Goal: Information Seeking & Learning: Learn about a topic

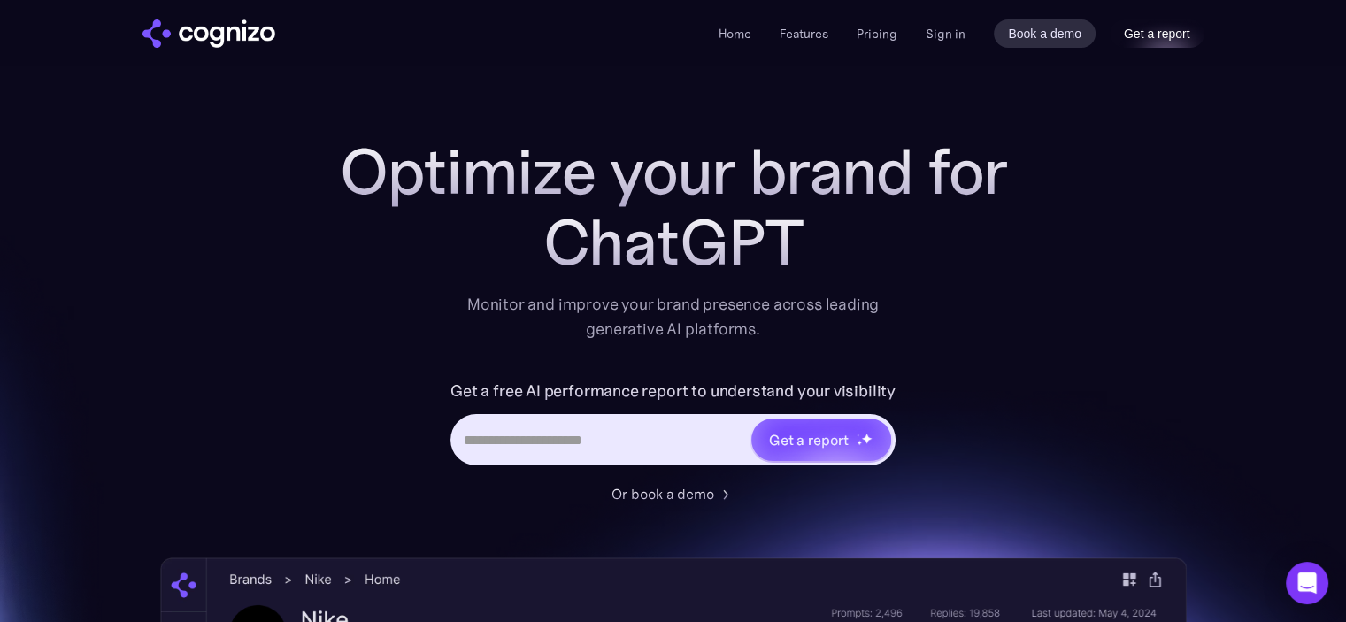
click at [1159, 34] on link "Get a report" at bounding box center [1156, 33] width 95 height 28
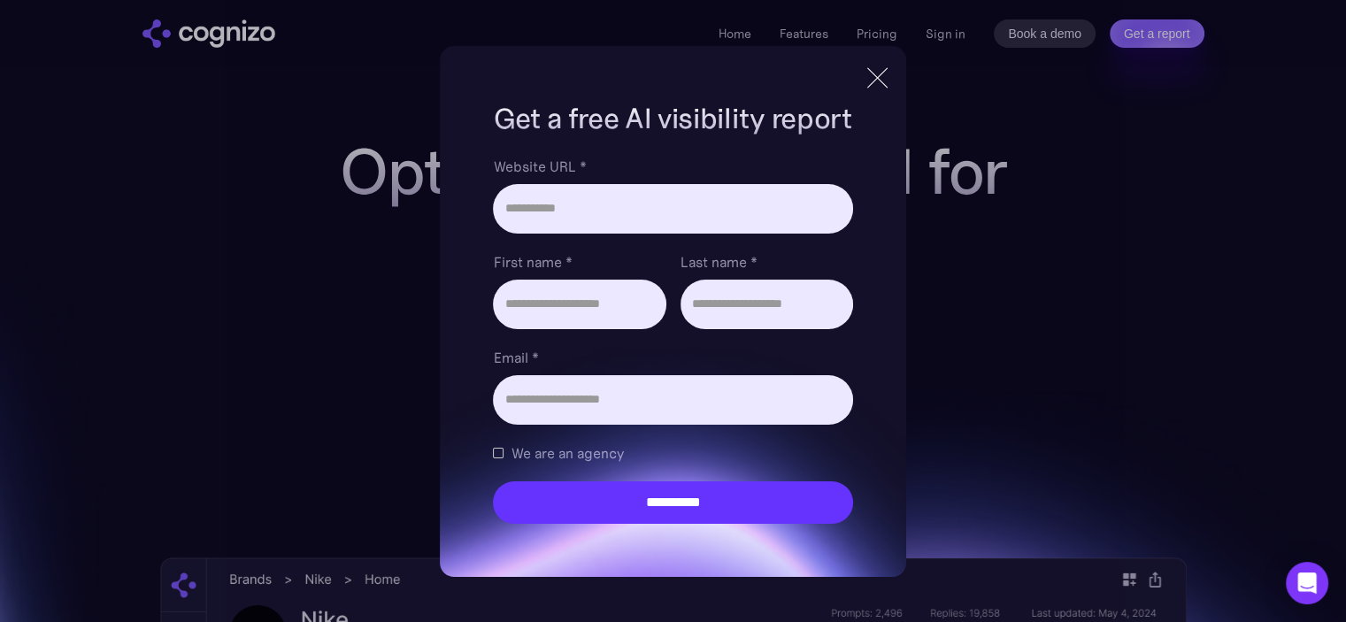
click at [878, 79] on div at bounding box center [877, 77] width 20 height 20
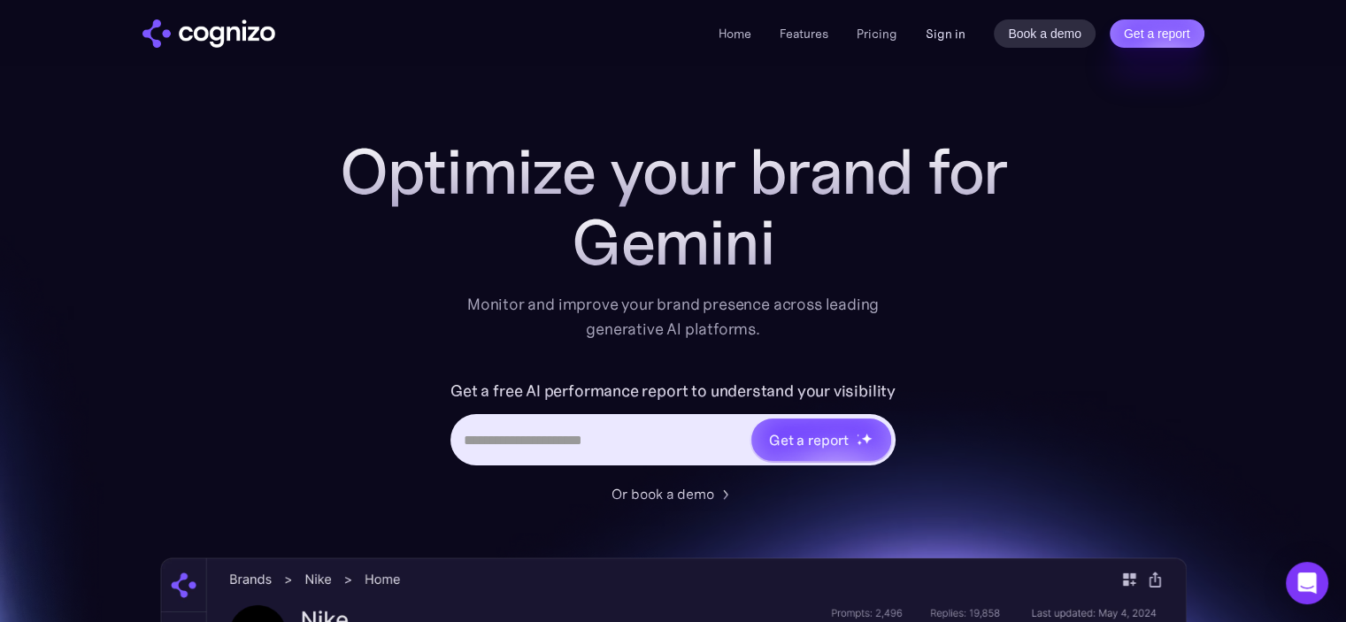
click at [943, 37] on link "Sign in" at bounding box center [945, 33] width 40 height 21
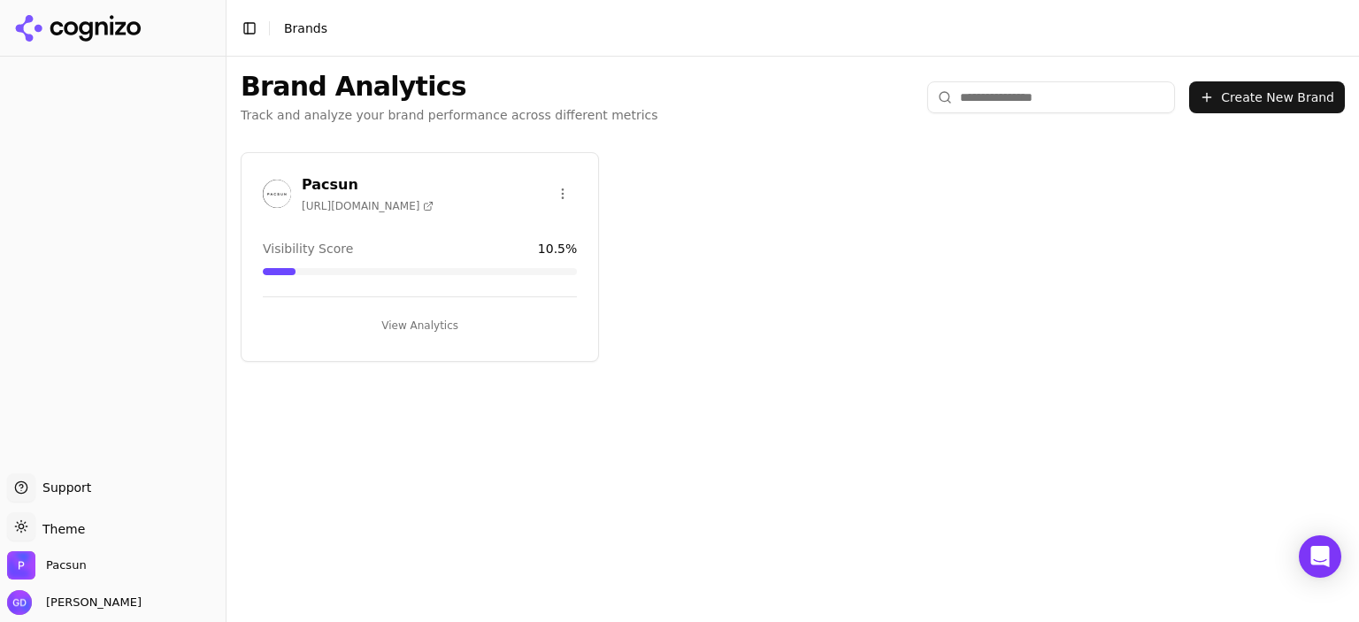
click at [465, 240] on div "Visibility Score 10.5 %" at bounding box center [420, 249] width 314 height 18
click at [427, 325] on button "View Analytics" at bounding box center [420, 325] width 314 height 28
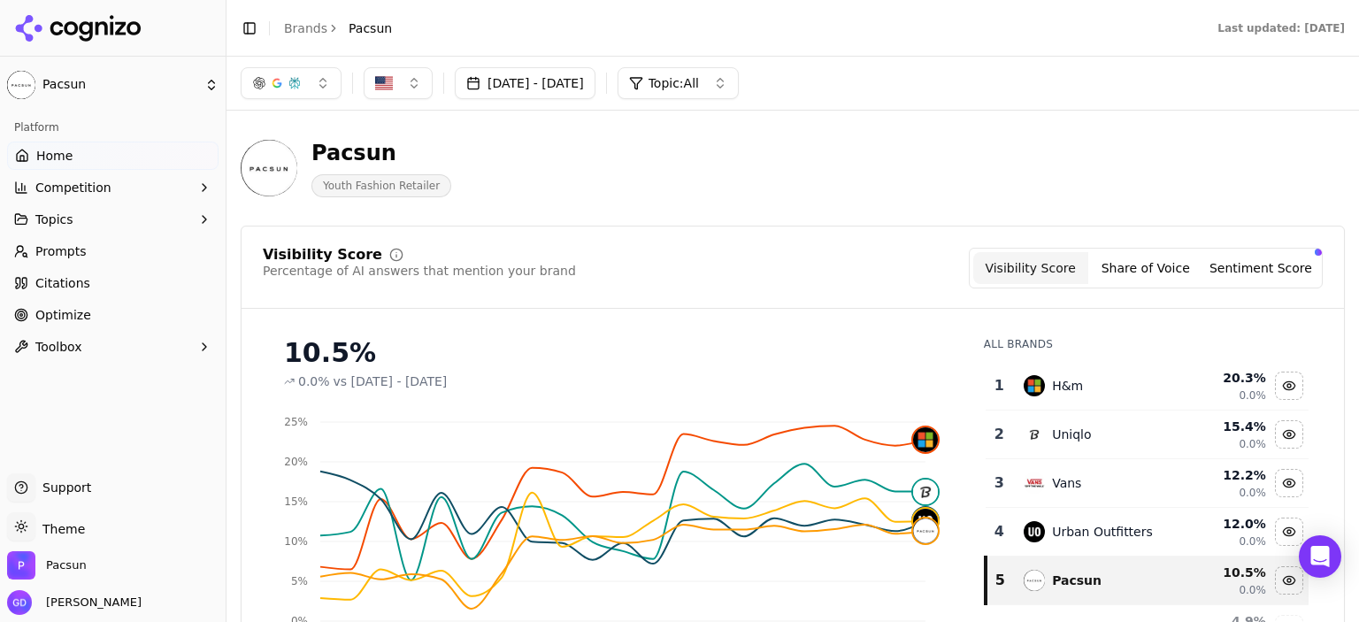
click at [105, 335] on button "Toolbox" at bounding box center [112, 347] width 211 height 28
click at [97, 380] on span "llms.txt Generator" at bounding box center [113, 375] width 154 height 18
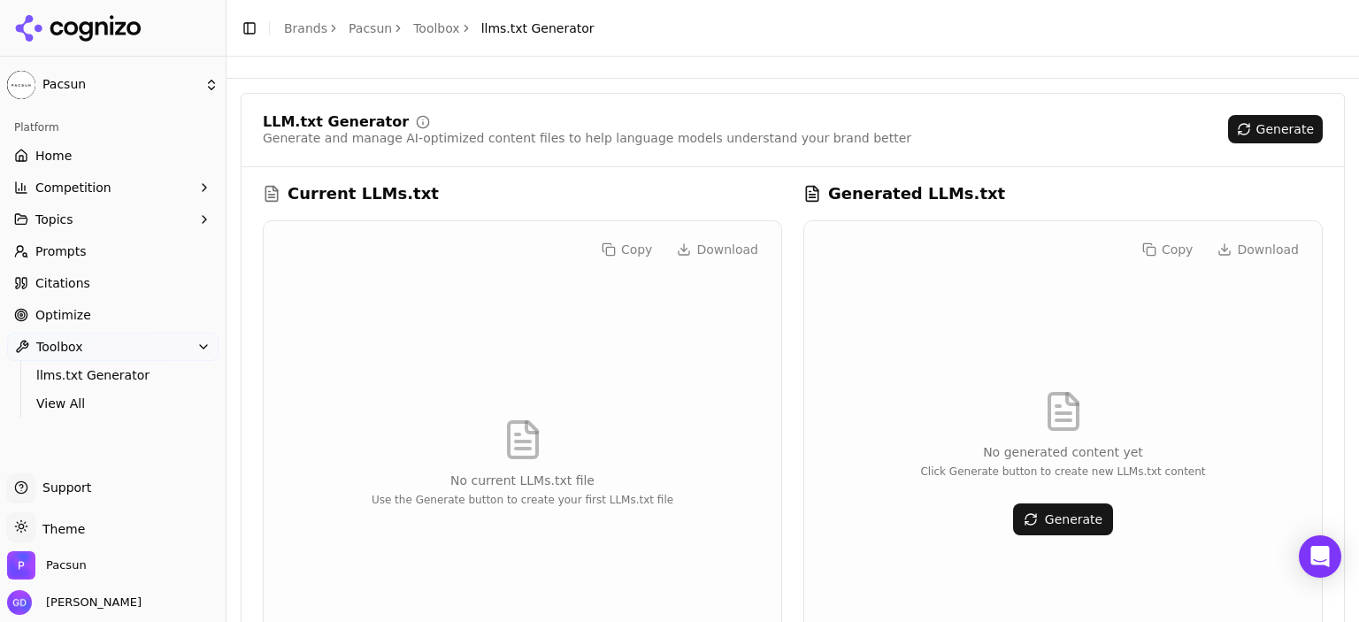
click at [1070, 510] on button "Generate" at bounding box center [1063, 519] width 100 height 32
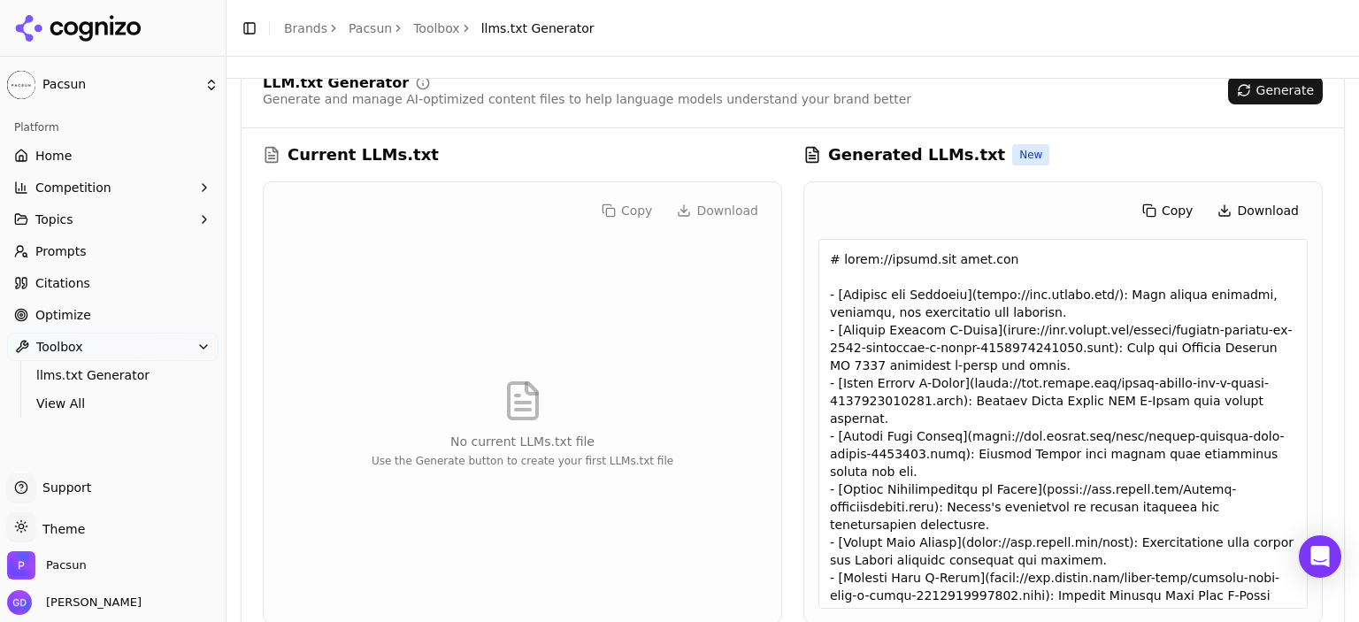
scroll to position [76, 0]
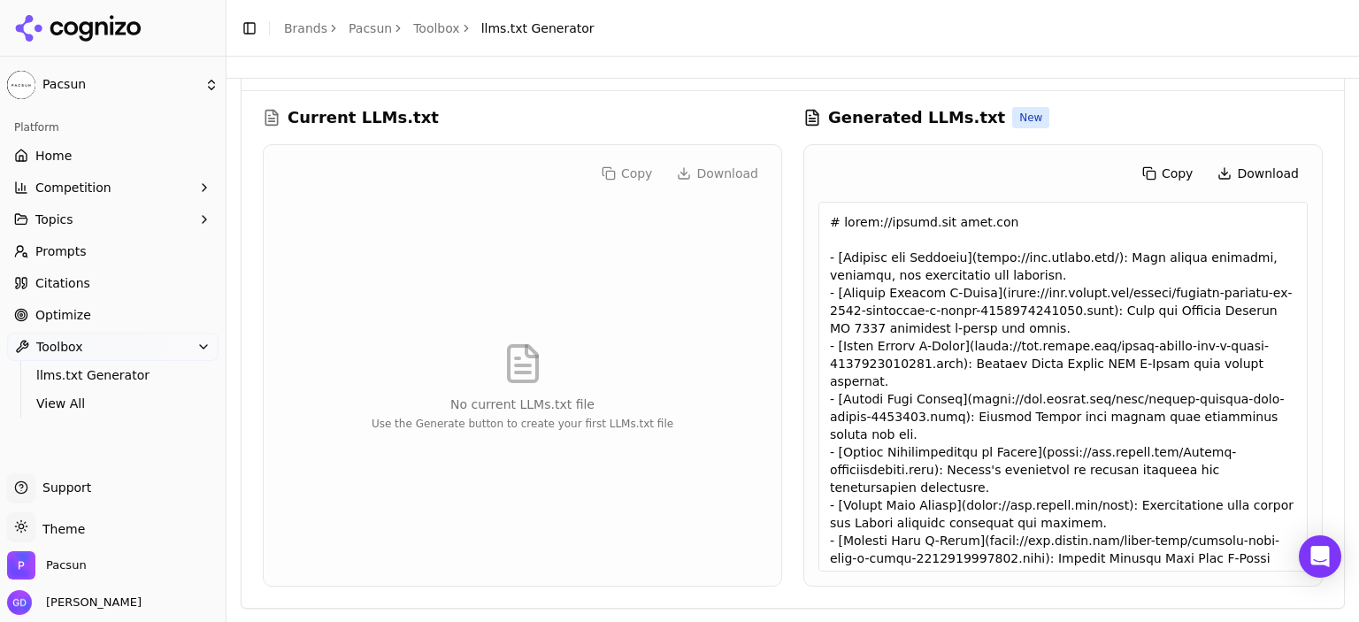
click at [106, 317] on link "Optimize" at bounding box center [112, 315] width 211 height 28
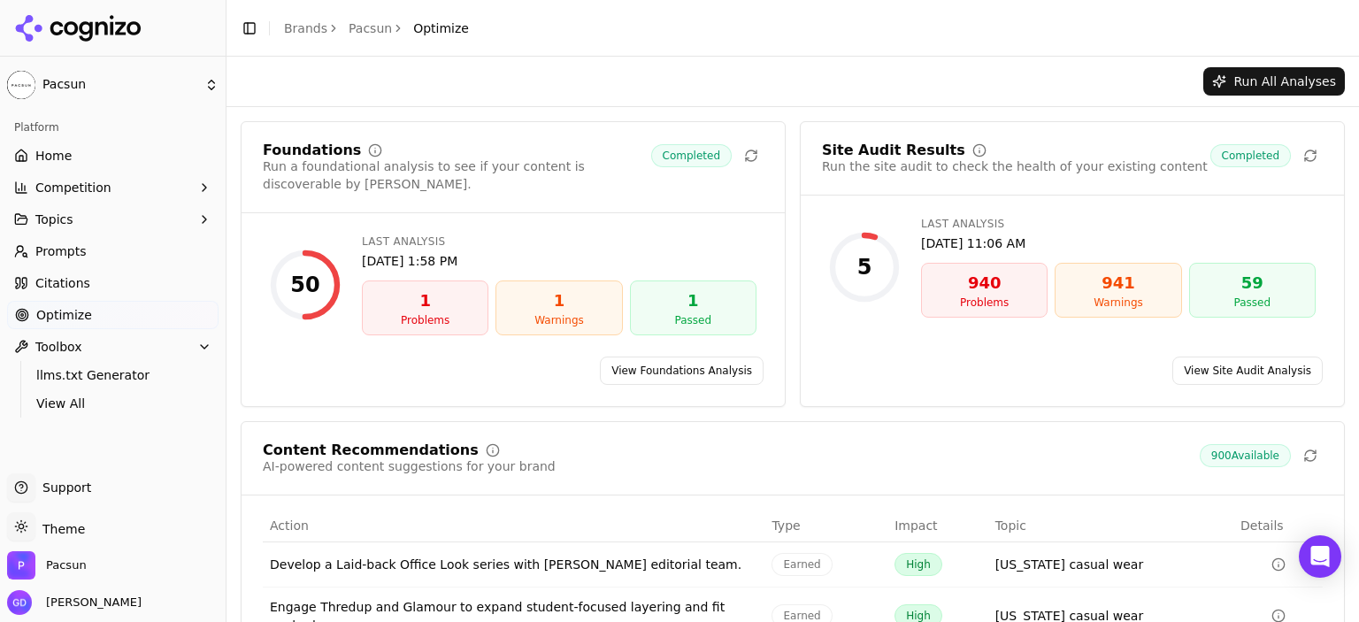
click at [683, 357] on link "View Foundations Analysis" at bounding box center [682, 371] width 164 height 28
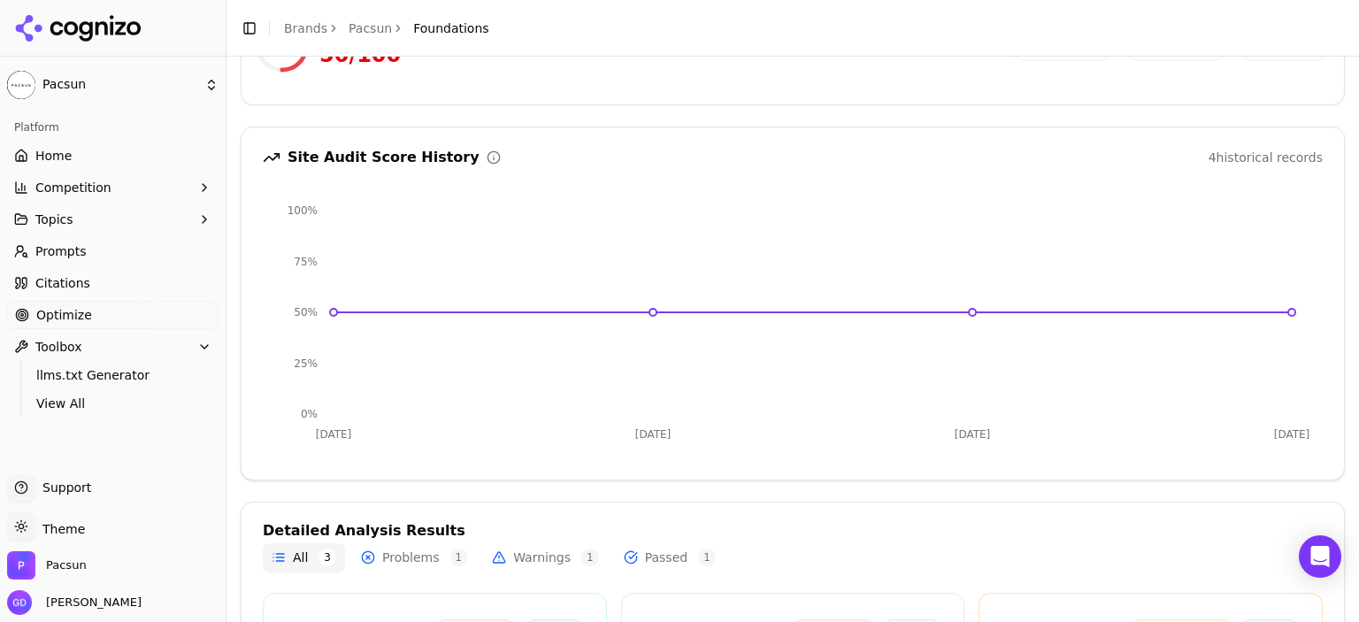
scroll to position [177, 0]
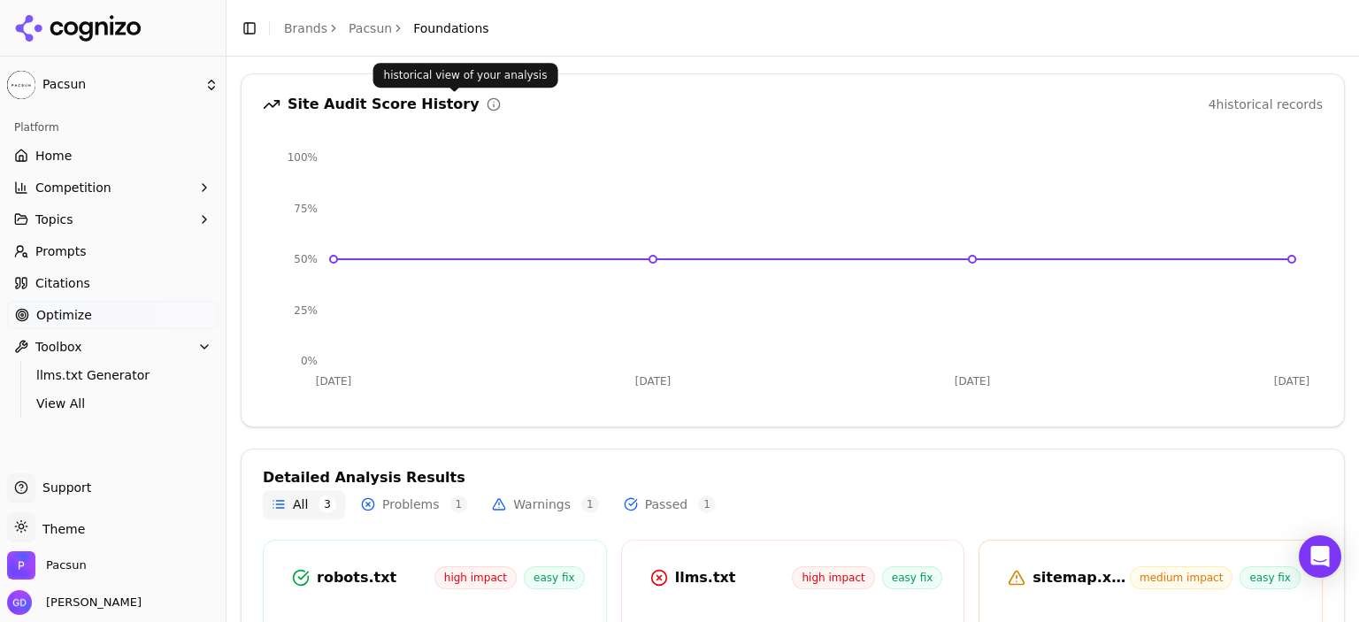
click at [487, 101] on icon at bounding box center [494, 104] width 14 height 14
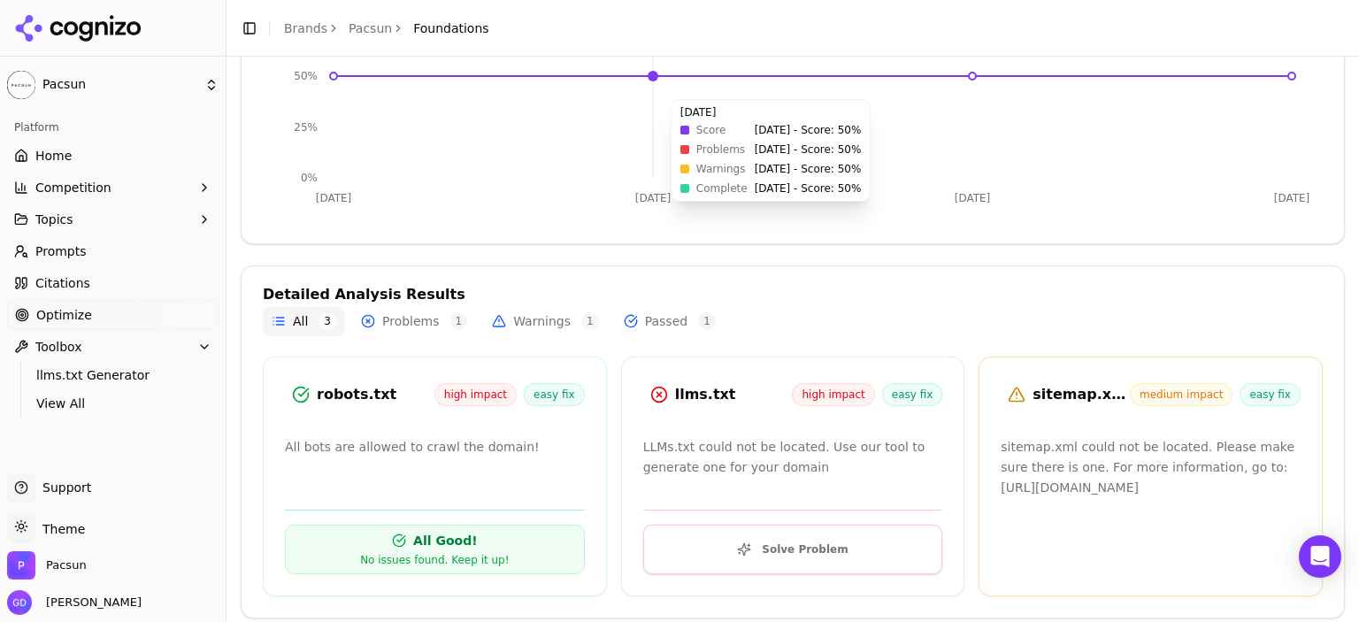
scroll to position [368, 0]
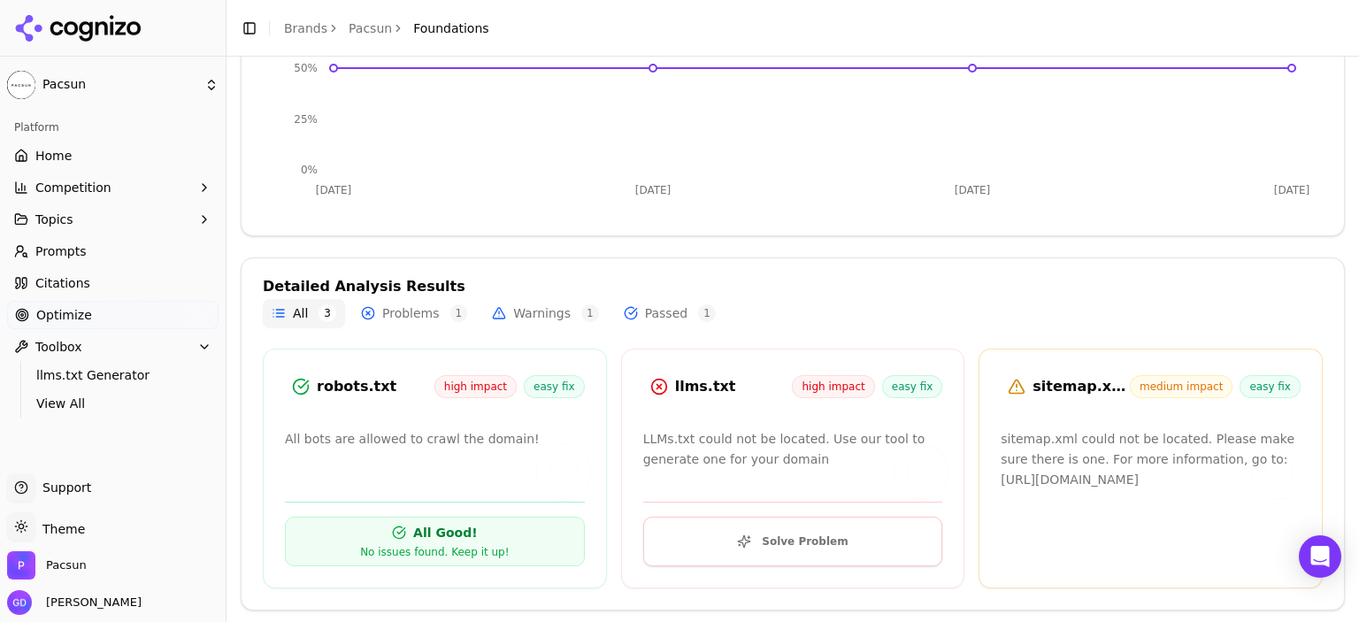
drag, startPoint x: 1198, startPoint y: 507, endPoint x: 992, endPoint y: 480, distance: 207.8
click at [1001, 480] on p "sitemap.xml could not be located. Please make sure there is one. For more infor…" at bounding box center [1151, 459] width 300 height 60
copy p "https://developers.google.com/search/docs/crawling-indexing/sitemaps/build-site…"
click at [142, 92] on html "Pacsun Platform Home Competition Topics Prompts Citations Optimize Toolbox llms…" at bounding box center [679, 311] width 1359 height 622
click at [135, 81] on html "Pacsun Platform Home Competition Topics Prompts Citations Optimize Toolbox llms…" at bounding box center [679, 311] width 1359 height 622
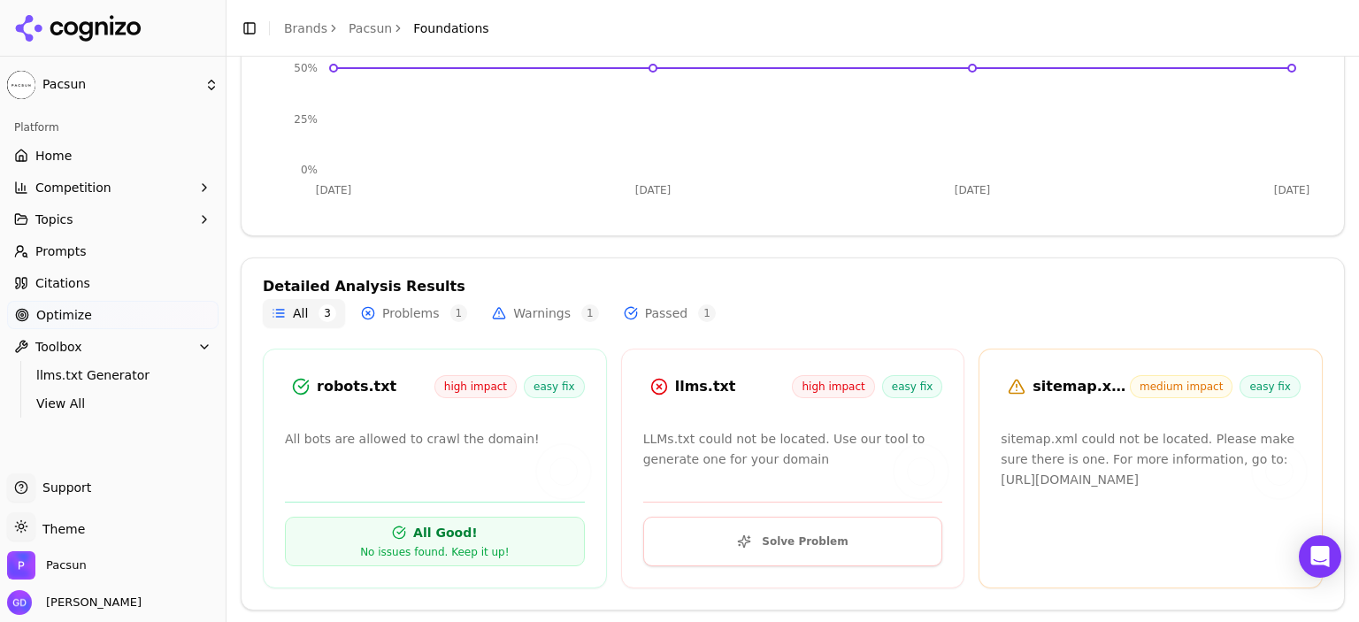
click at [82, 488] on span "Support" at bounding box center [63, 488] width 56 height 18
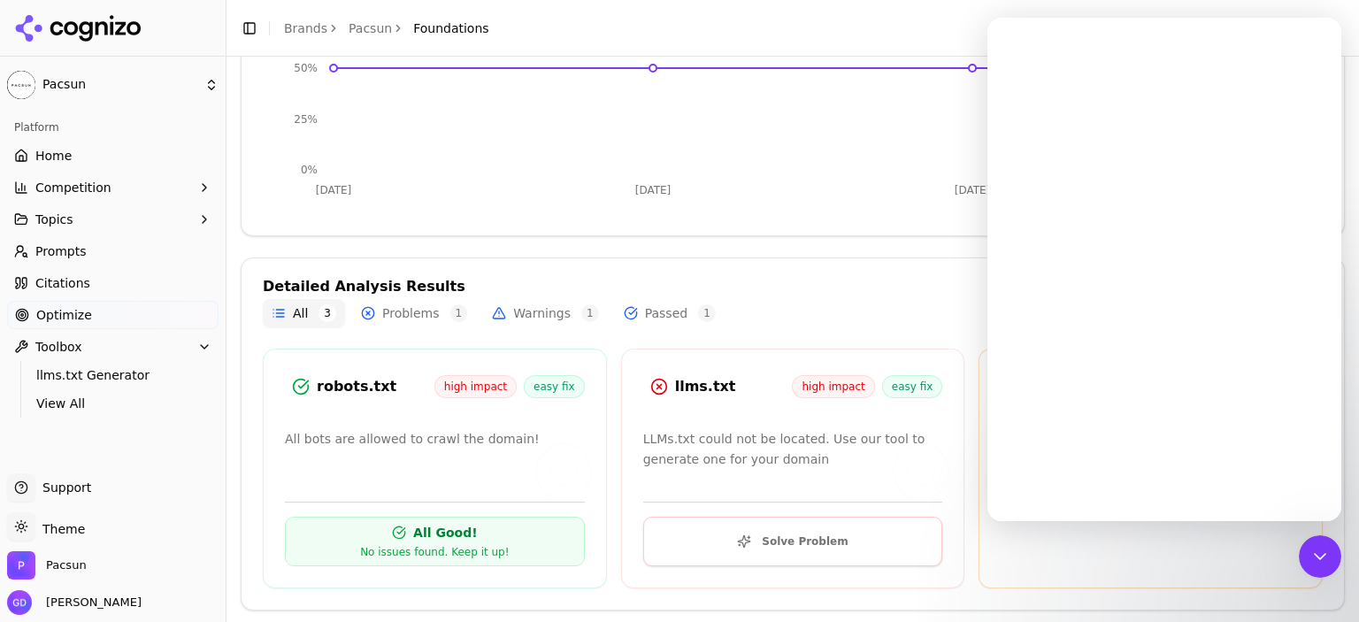
scroll to position [0, 0]
click at [1311, 49] on div "Close" at bounding box center [1314, 41] width 32 height 32
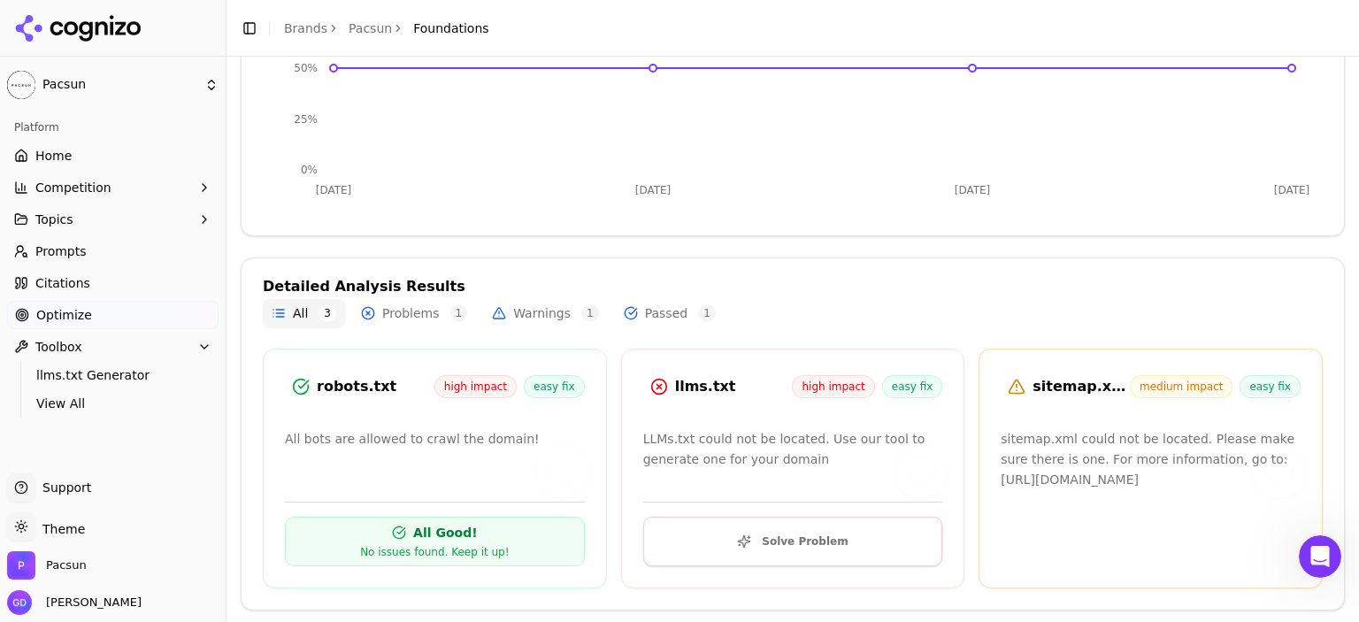
click at [81, 223] on button "Topics" at bounding box center [112, 219] width 211 height 28
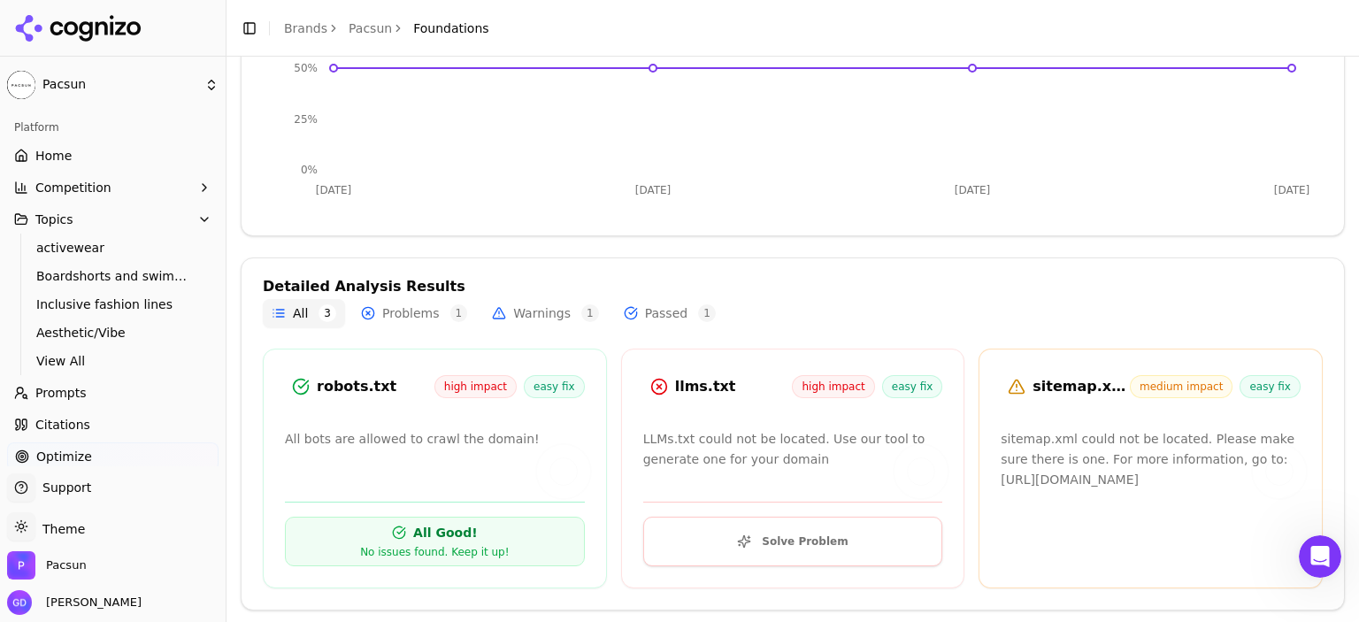
click at [81, 223] on button "Topics" at bounding box center [112, 219] width 211 height 28
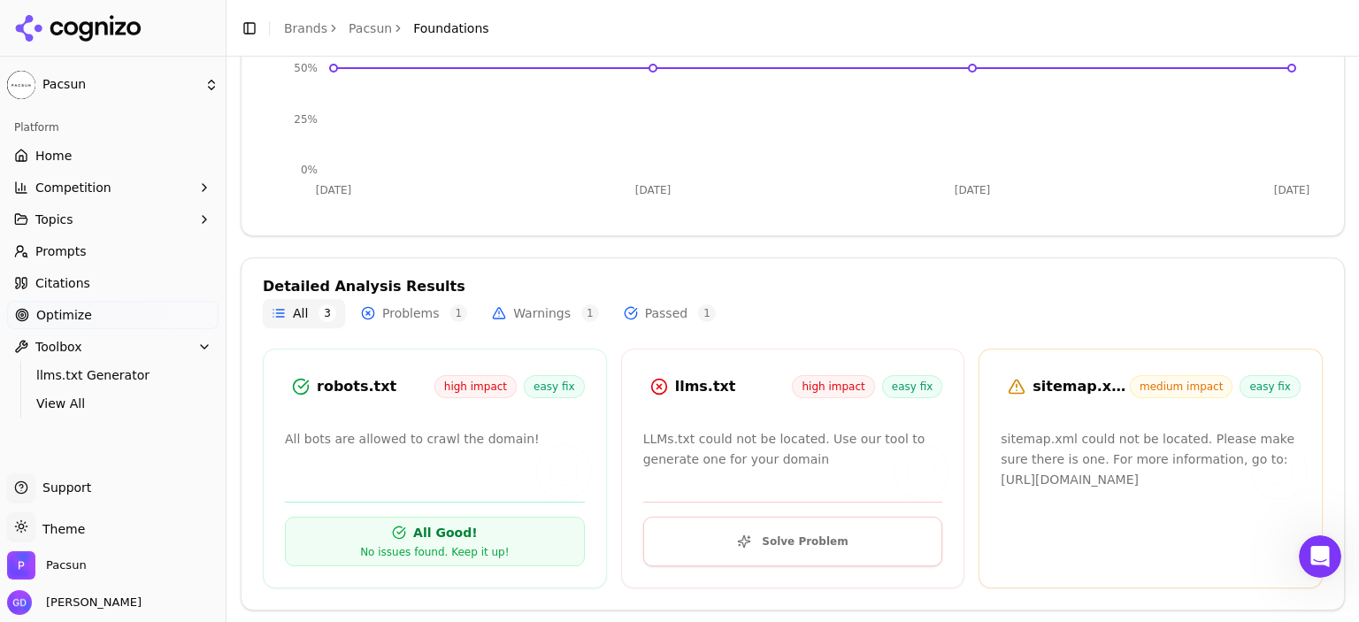
click at [92, 191] on span "Competition" at bounding box center [73, 188] width 76 height 18
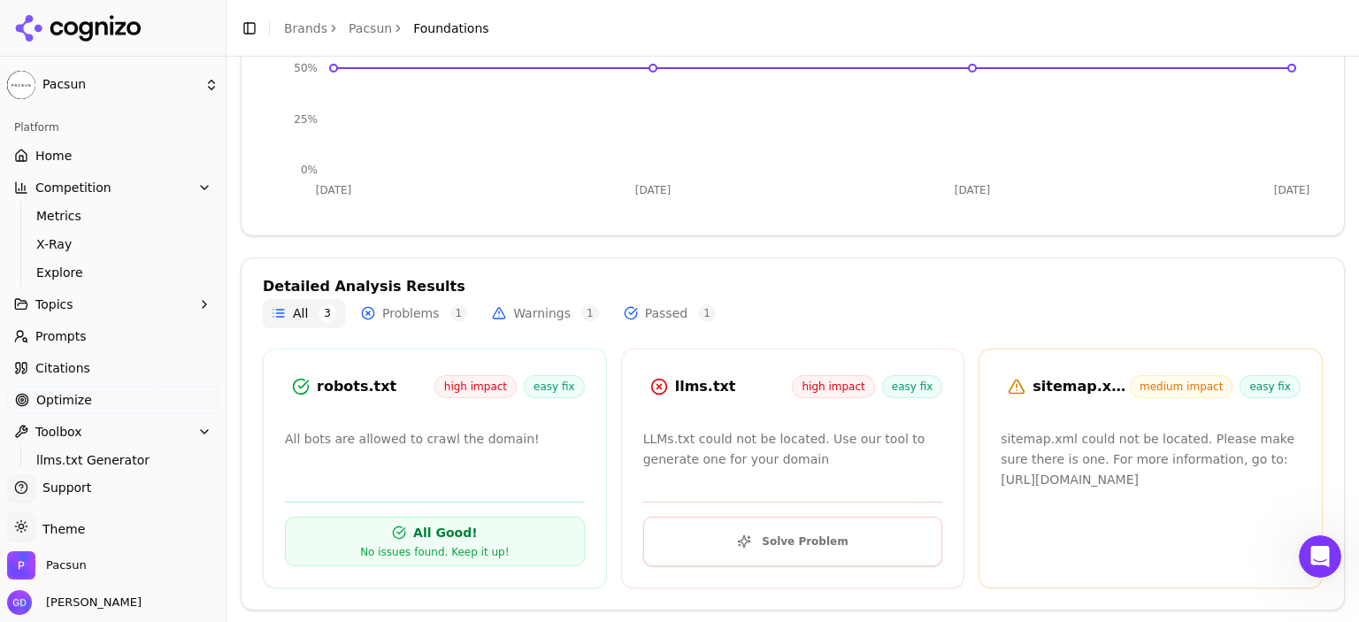
click at [92, 191] on span "Competition" at bounding box center [73, 188] width 76 height 18
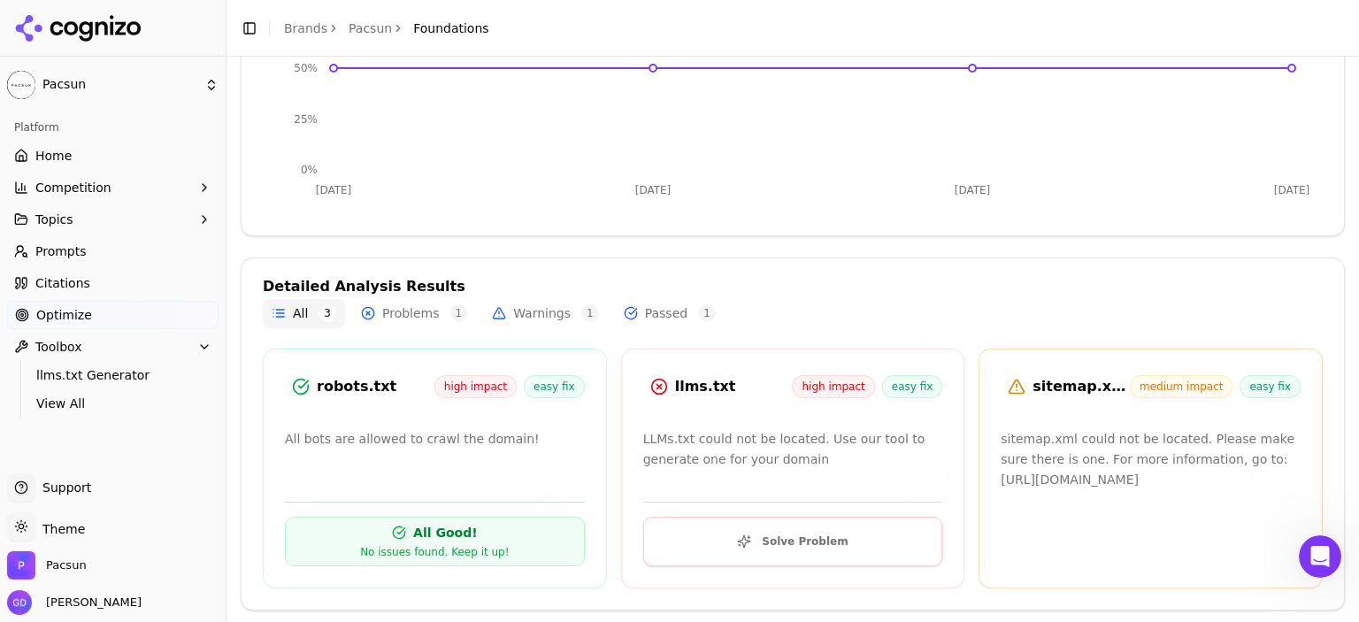
click at [74, 161] on link "Home" at bounding box center [112, 156] width 211 height 28
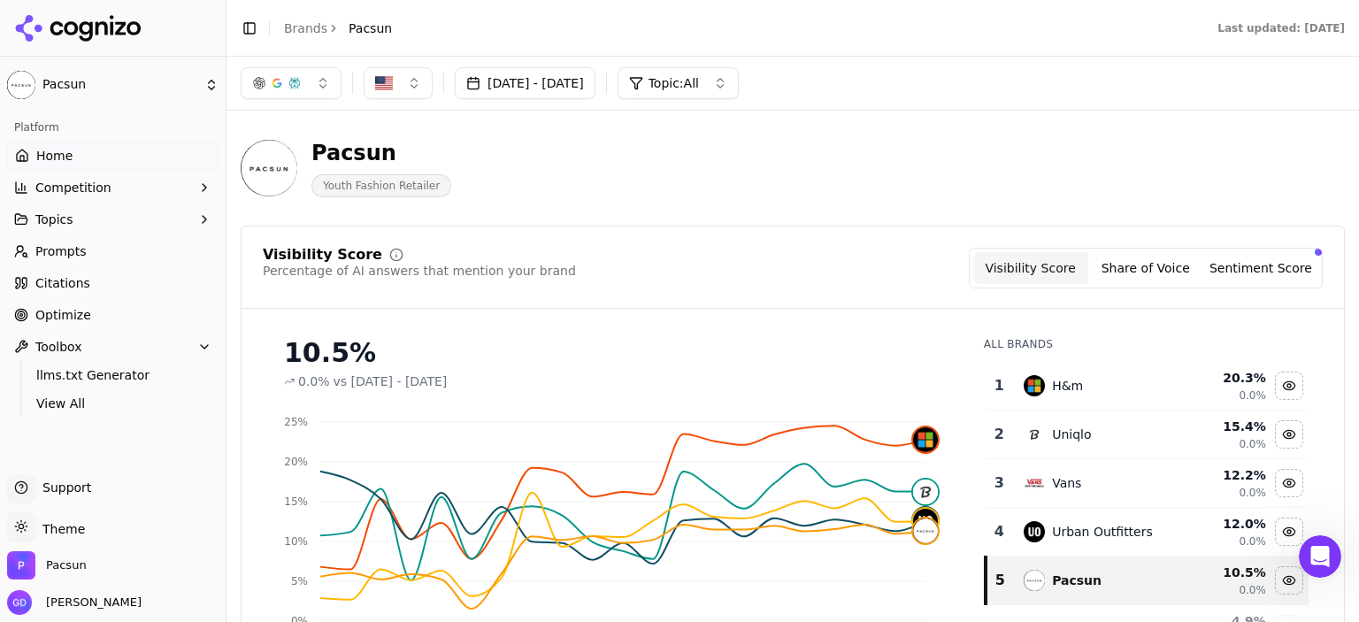
click at [1124, 272] on button "Share of Voice" at bounding box center [1145, 268] width 115 height 32
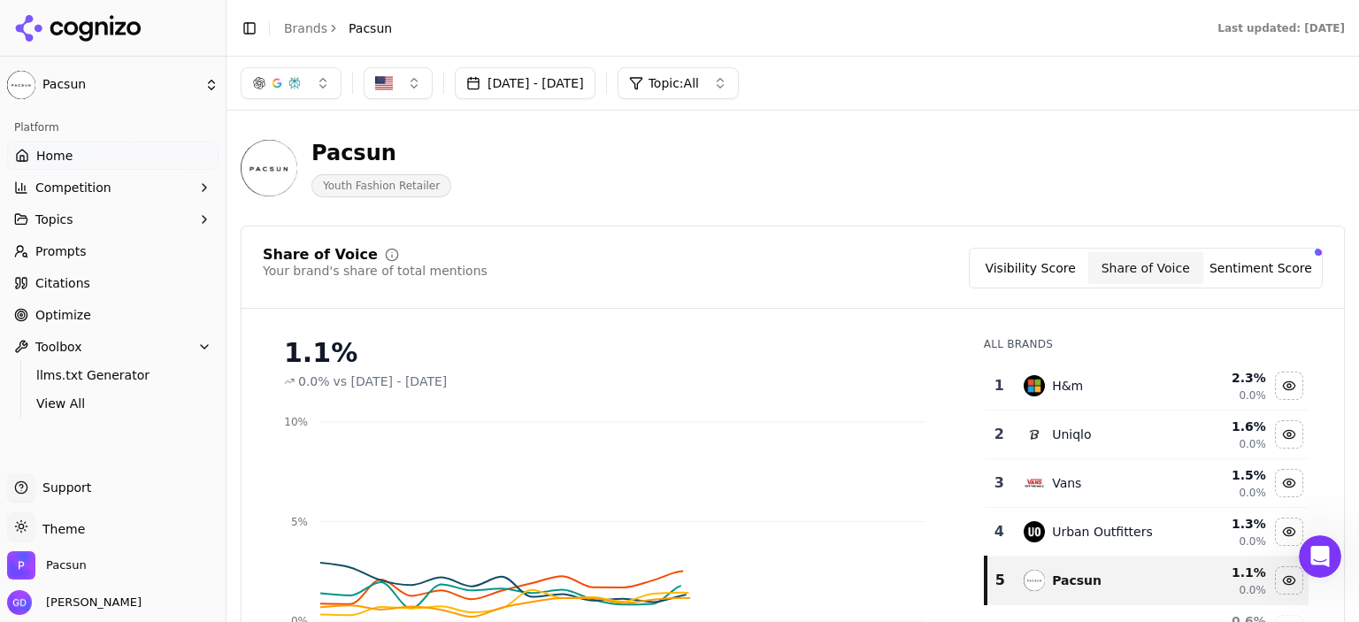
click at [1229, 271] on button "Sentiment Score" at bounding box center [1260, 268] width 115 height 32
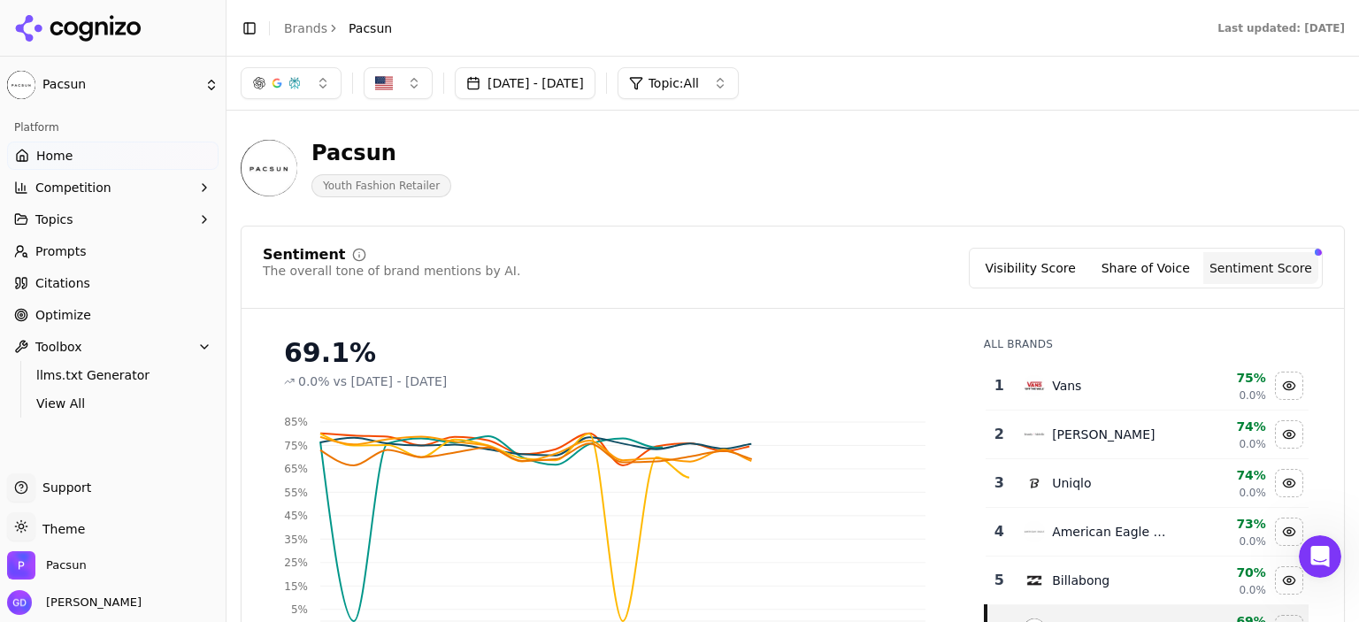
click at [1068, 258] on button "Visibility Score" at bounding box center [1030, 268] width 115 height 32
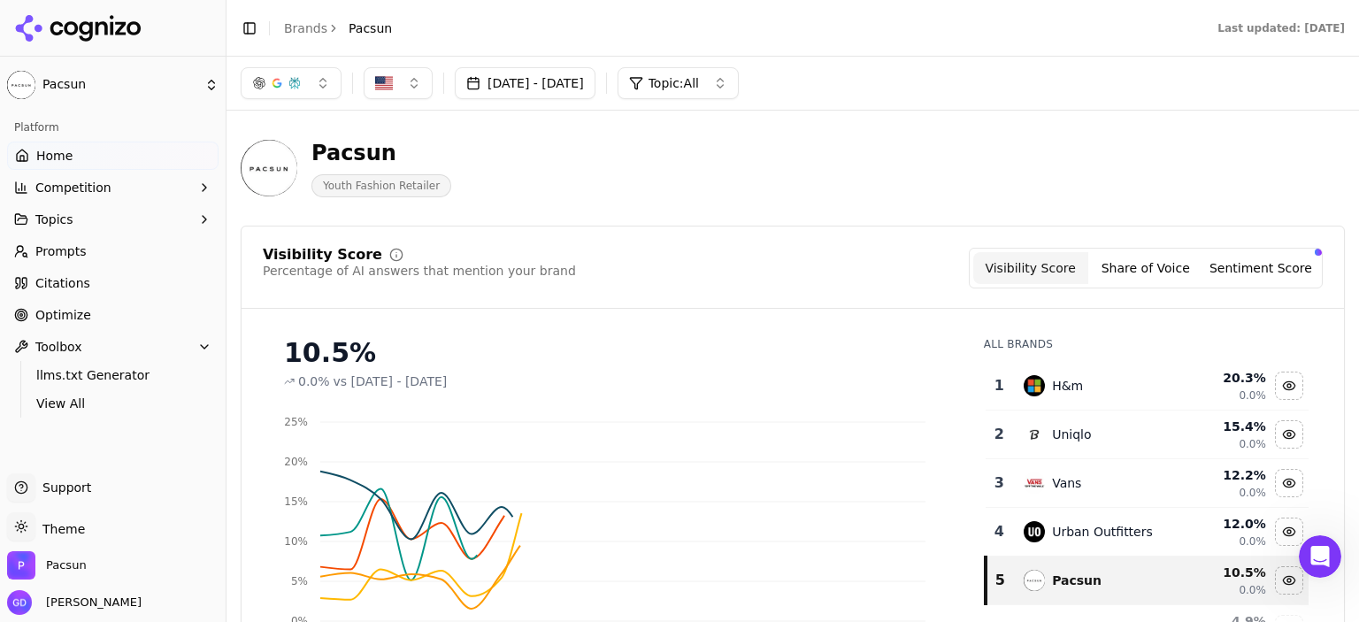
drag, startPoint x: 878, startPoint y: 243, endPoint x: 513, endPoint y: 494, distance: 442.9
click at [872, 247] on div "Visibility Score Percentage of AI answers that mention your brand Visibility Sc…" at bounding box center [793, 503] width 1104 height 555
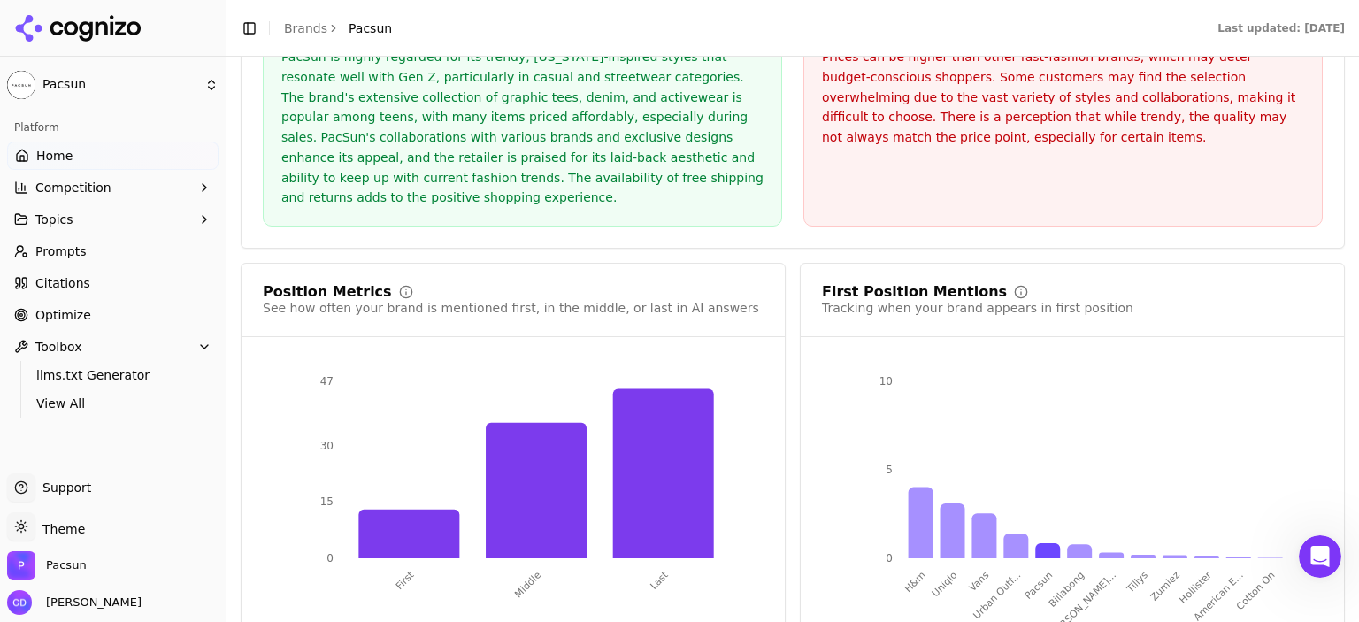
scroll to position [3362, 0]
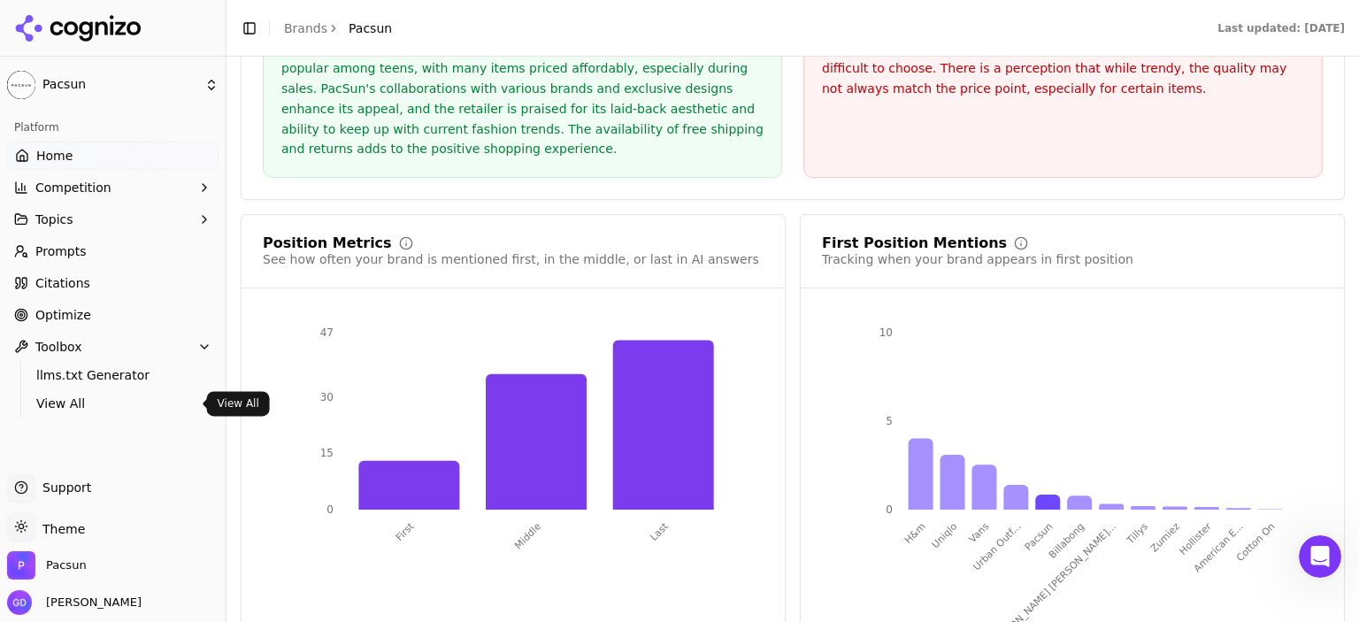
click at [136, 403] on span "View All" at bounding box center [113, 404] width 154 height 18
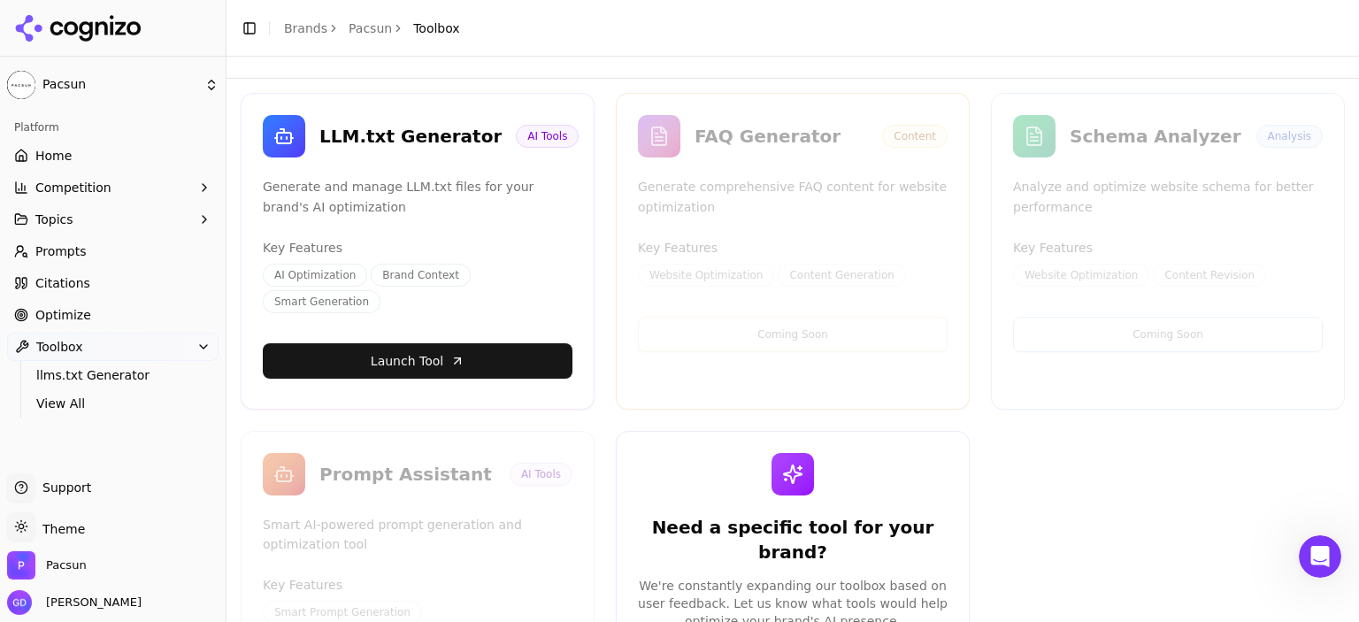
click at [90, 155] on link "Home" at bounding box center [112, 156] width 211 height 28
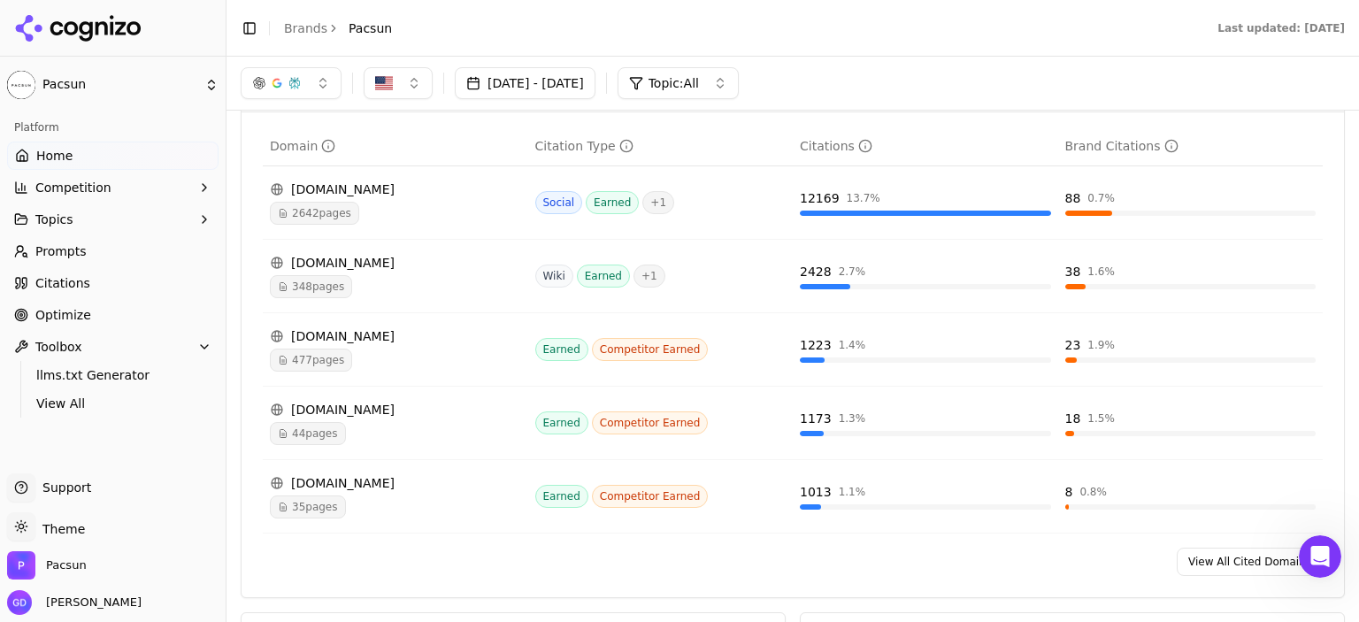
scroll to position [1338, 0]
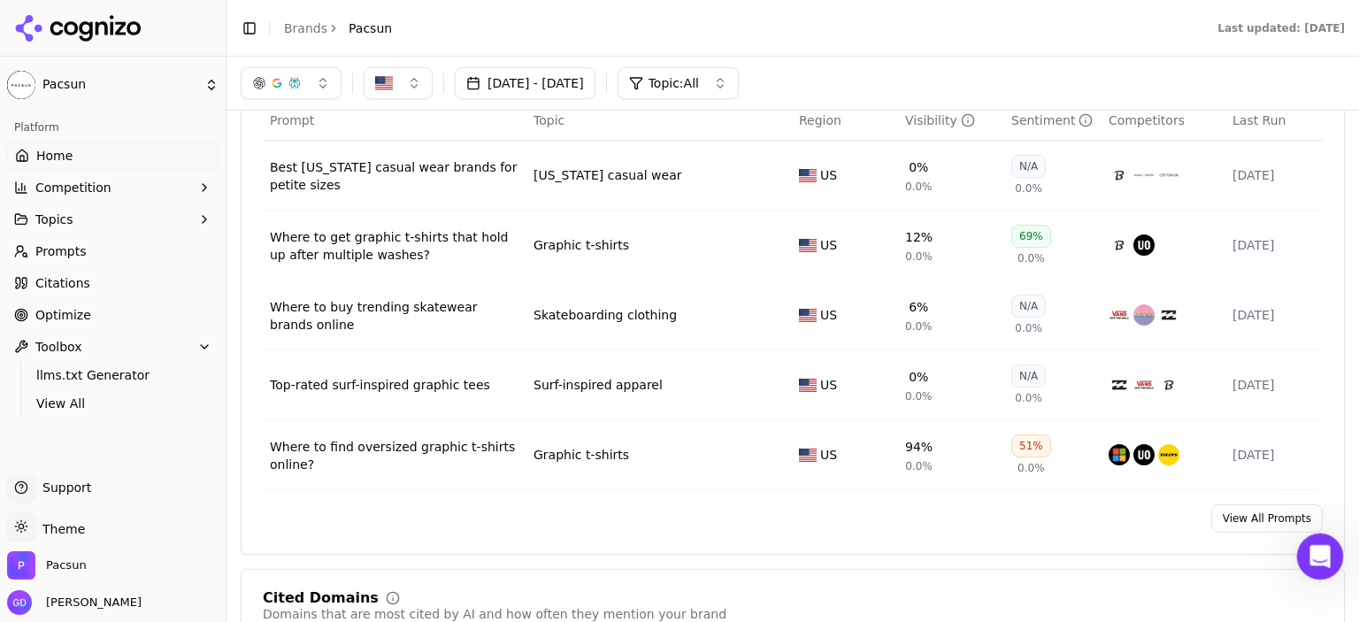
click at [1326, 564] on div "Open Intercom Messenger" at bounding box center [1317, 554] width 58 height 58
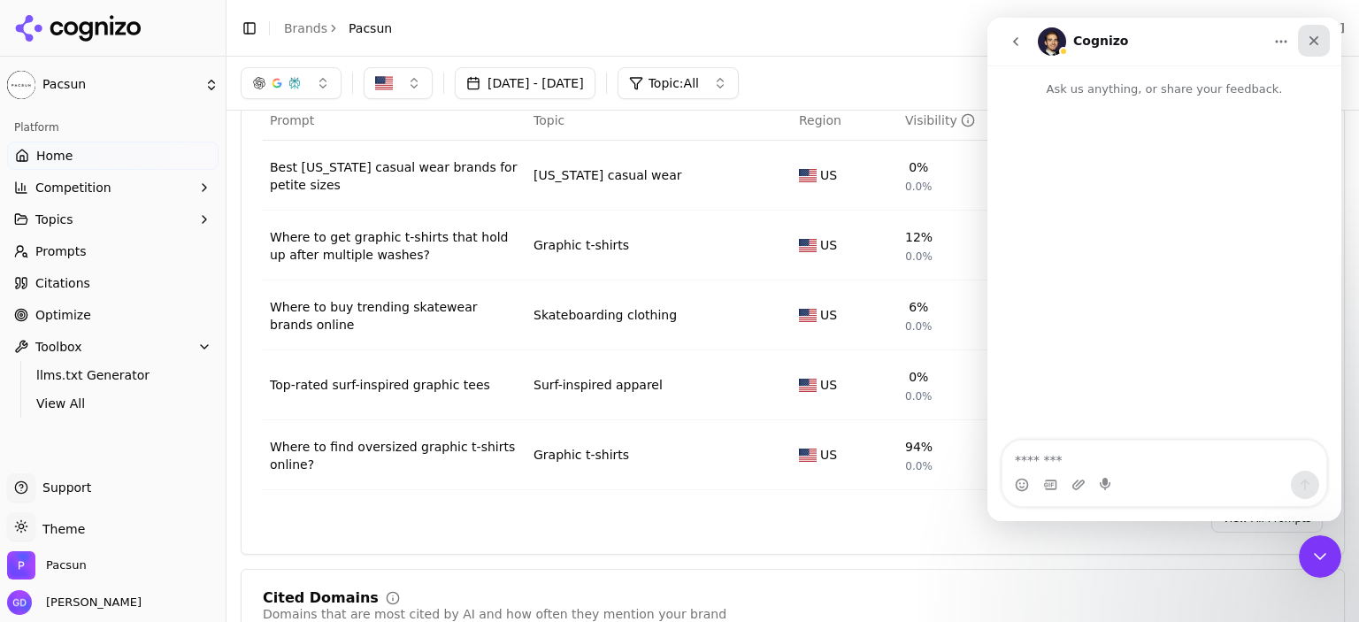
drag, startPoint x: 1320, startPoint y: 40, endPoint x: 2023, endPoint y: 192, distance: 719.6
click at [1320, 40] on icon "Close" at bounding box center [1314, 41] width 14 height 14
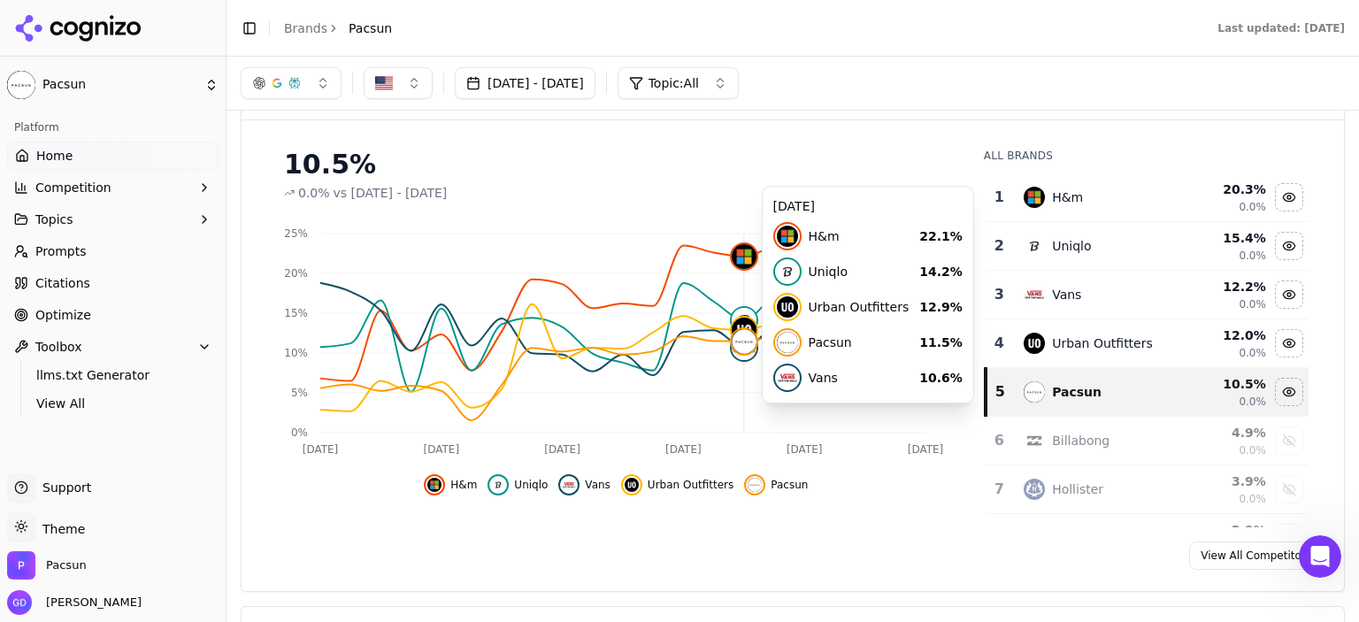
scroll to position [0, 0]
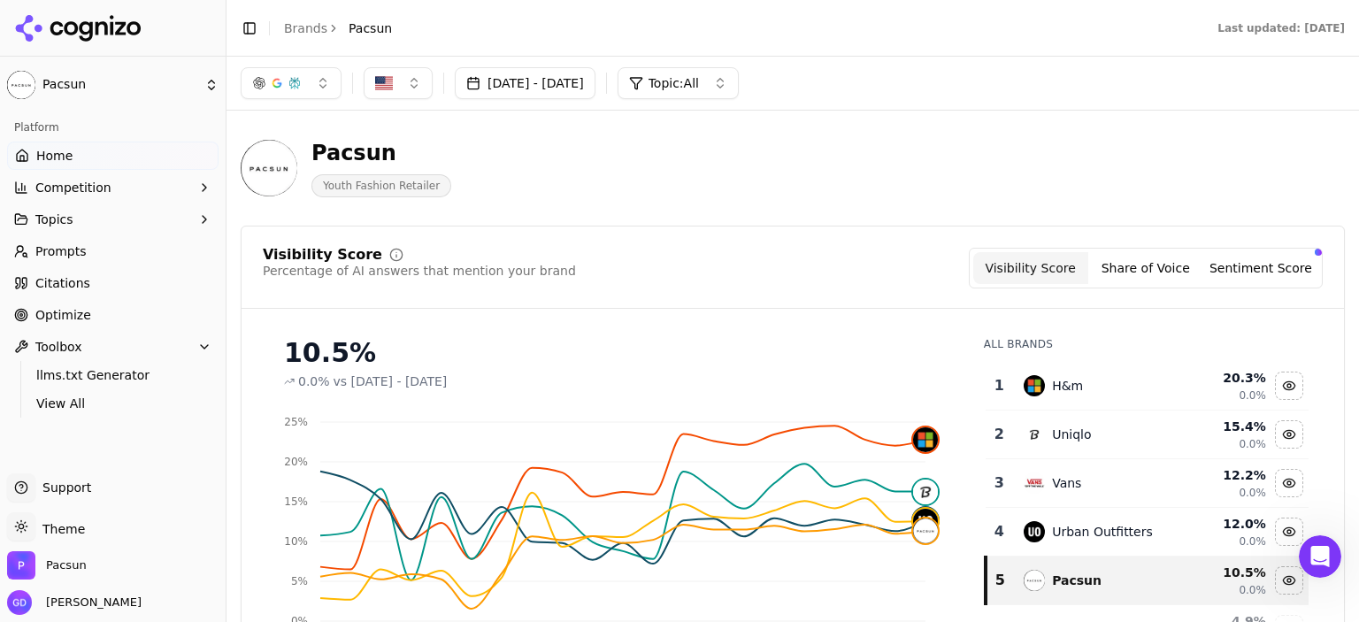
click at [318, 88] on button "button" at bounding box center [291, 83] width 101 height 32
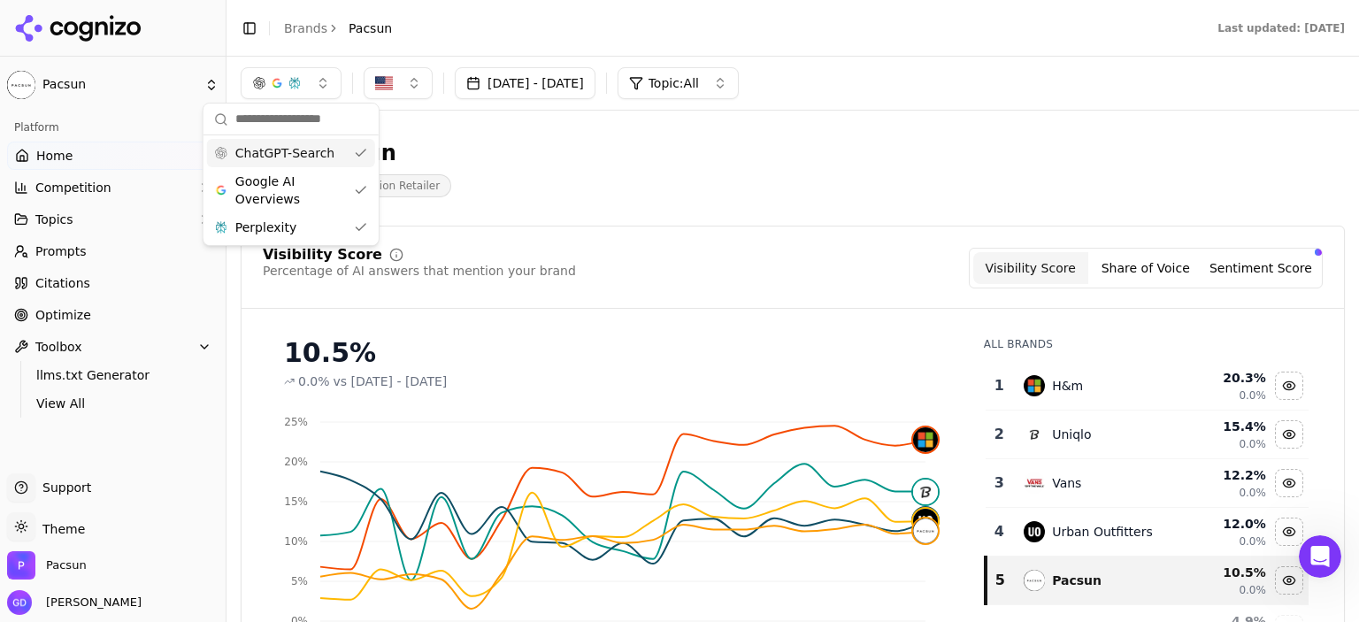
click at [536, 152] on div "Pacsun Youth Fashion Retailer" at bounding box center [637, 168] width 793 height 58
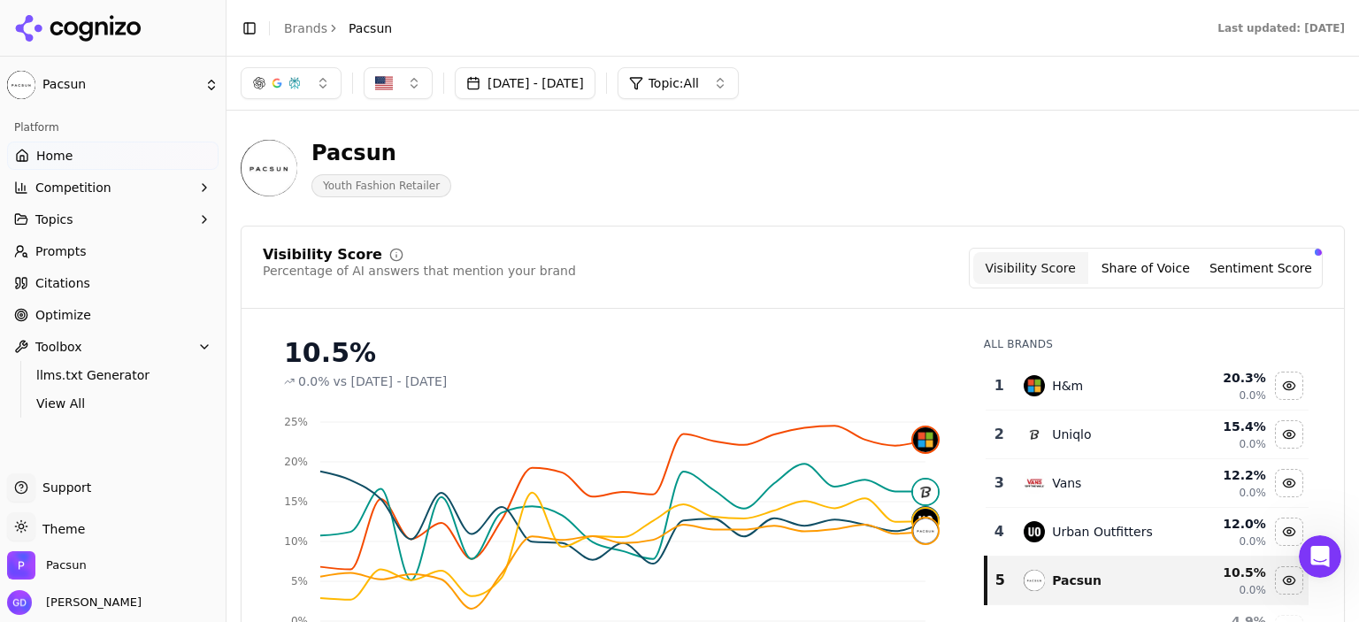
click at [79, 186] on span "Competition" at bounding box center [73, 188] width 76 height 18
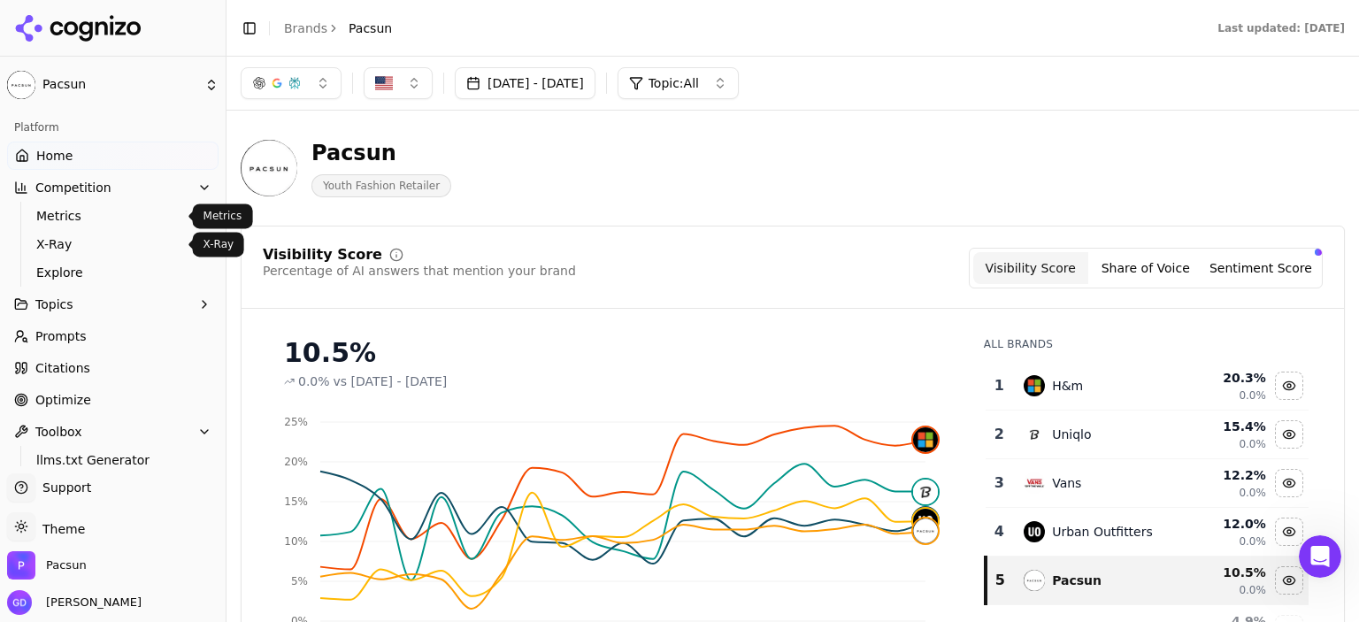
click at [88, 242] on span "X-Ray" at bounding box center [113, 244] width 154 height 18
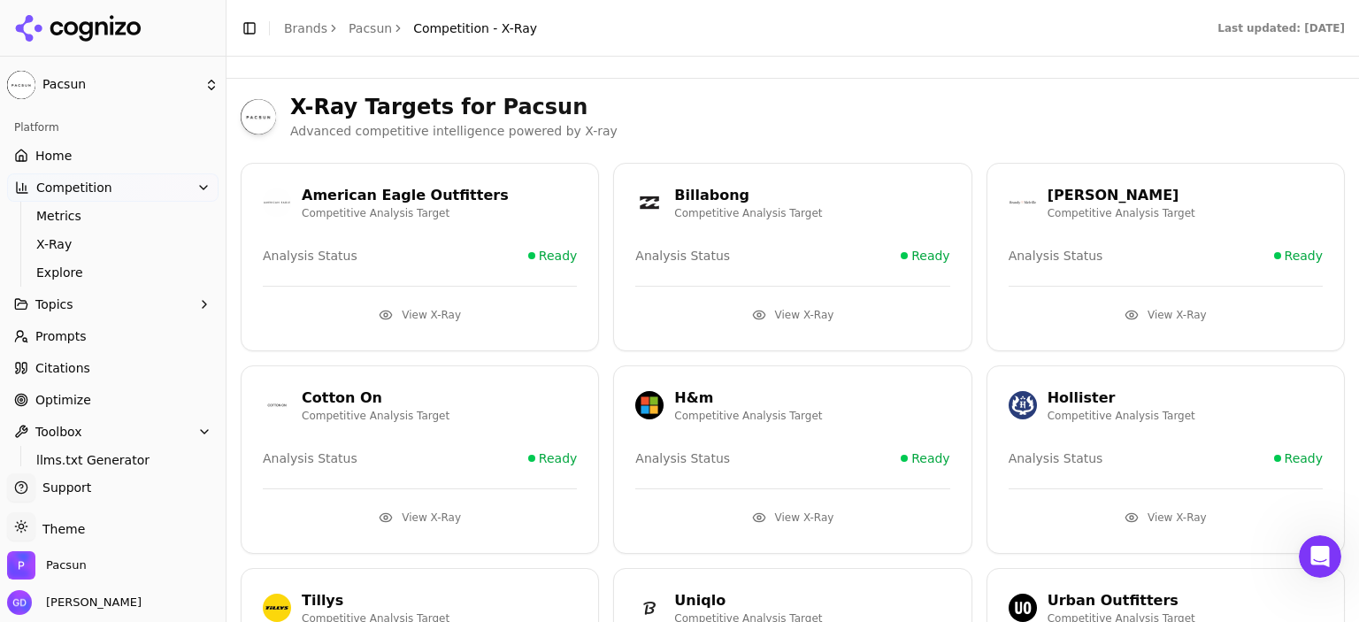
click at [379, 305] on button "View X-Ray" at bounding box center [420, 315] width 314 height 28
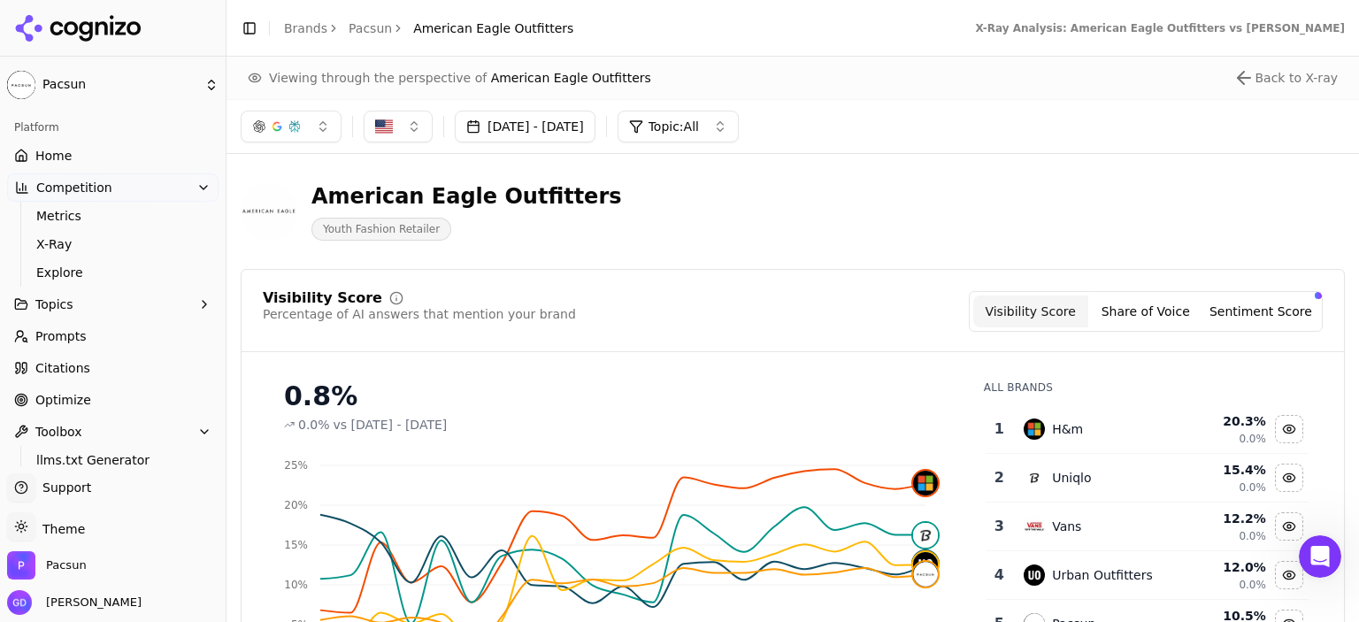
click at [110, 304] on button "Topics" at bounding box center [112, 304] width 211 height 28
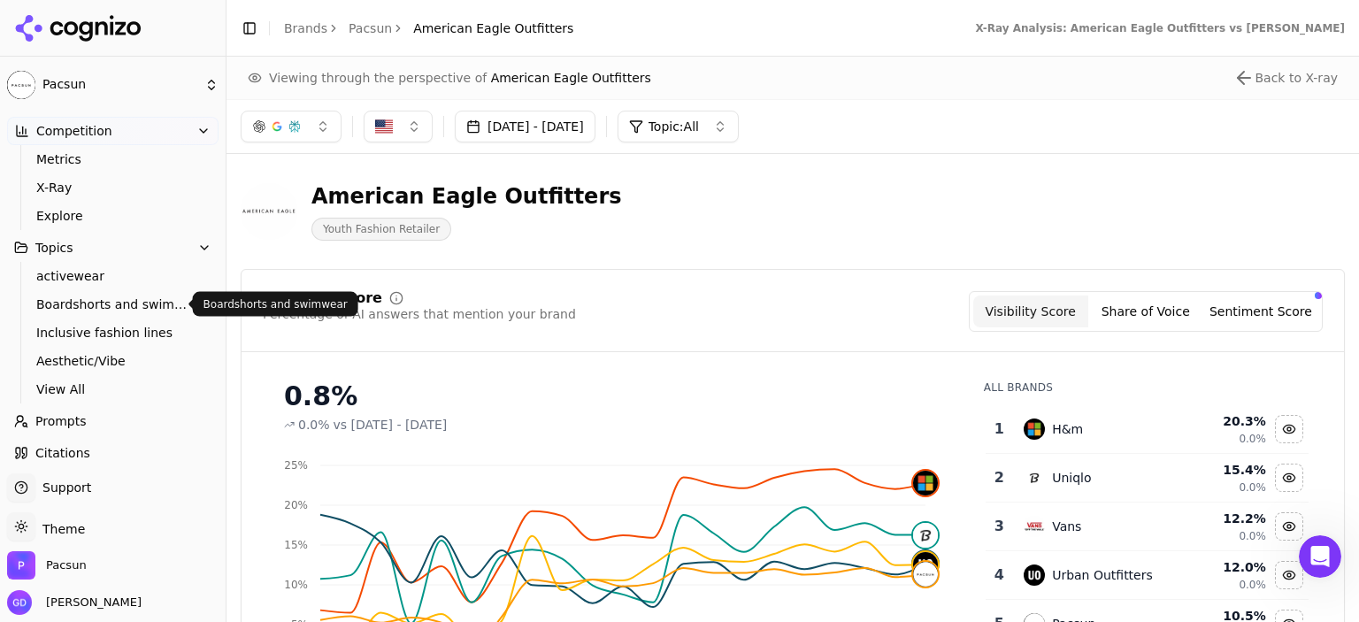
scroll to position [88, 0]
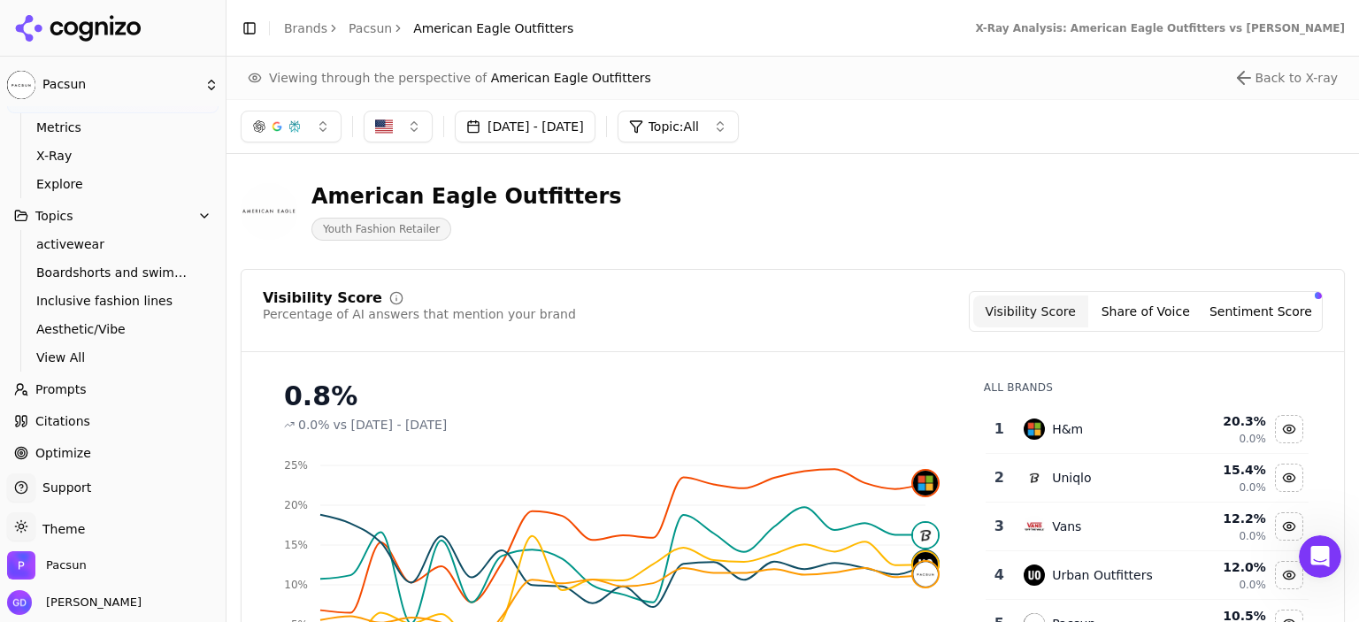
click at [104, 222] on button "Topics" at bounding box center [112, 216] width 211 height 28
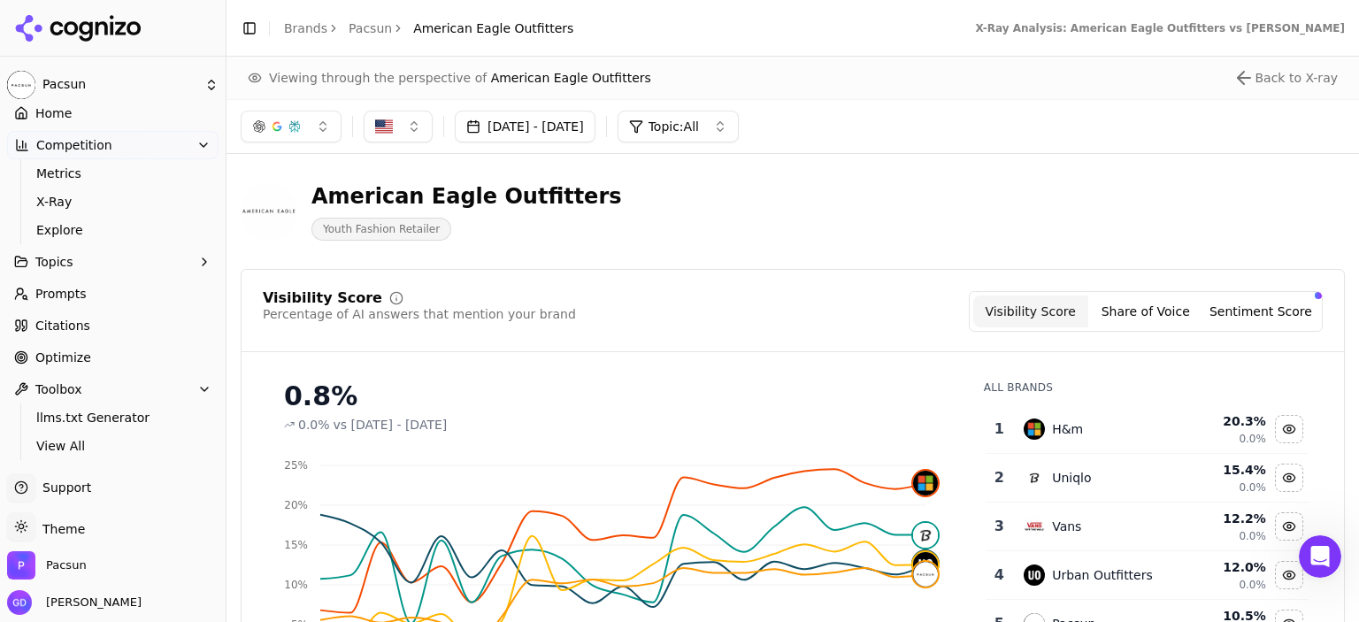
click at [252, 24] on button "Toggle Sidebar" at bounding box center [249, 28] width 25 height 25
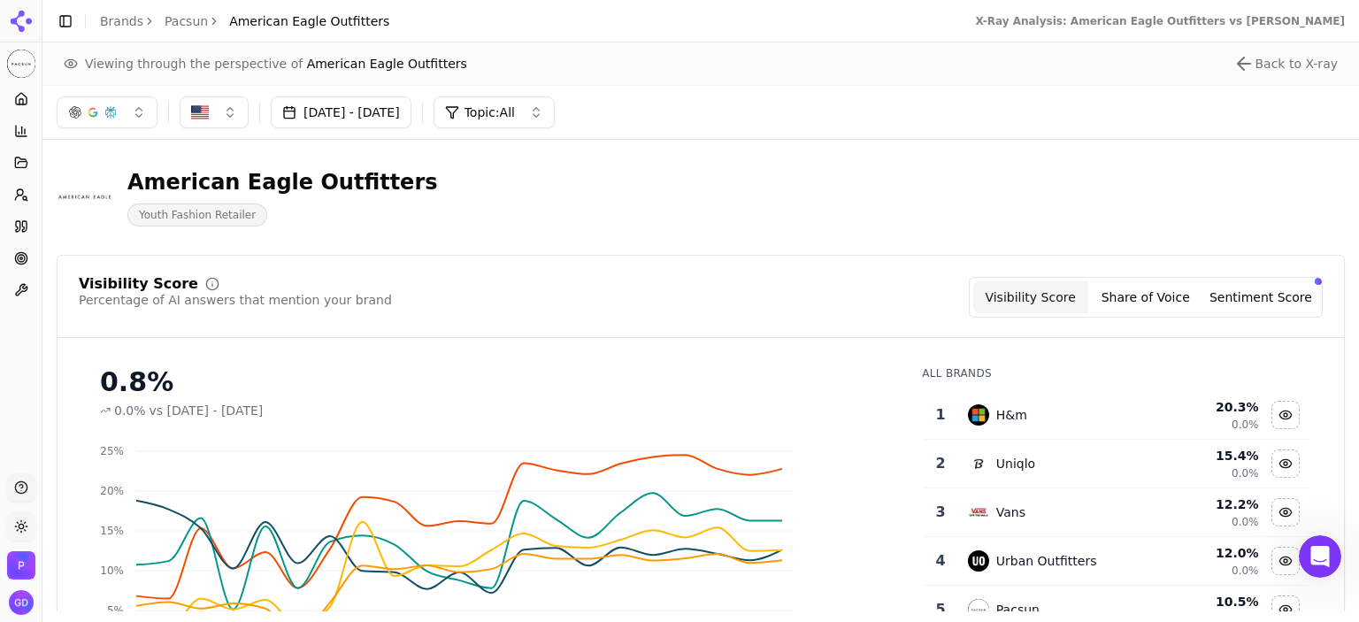
scroll to position [0, 0]
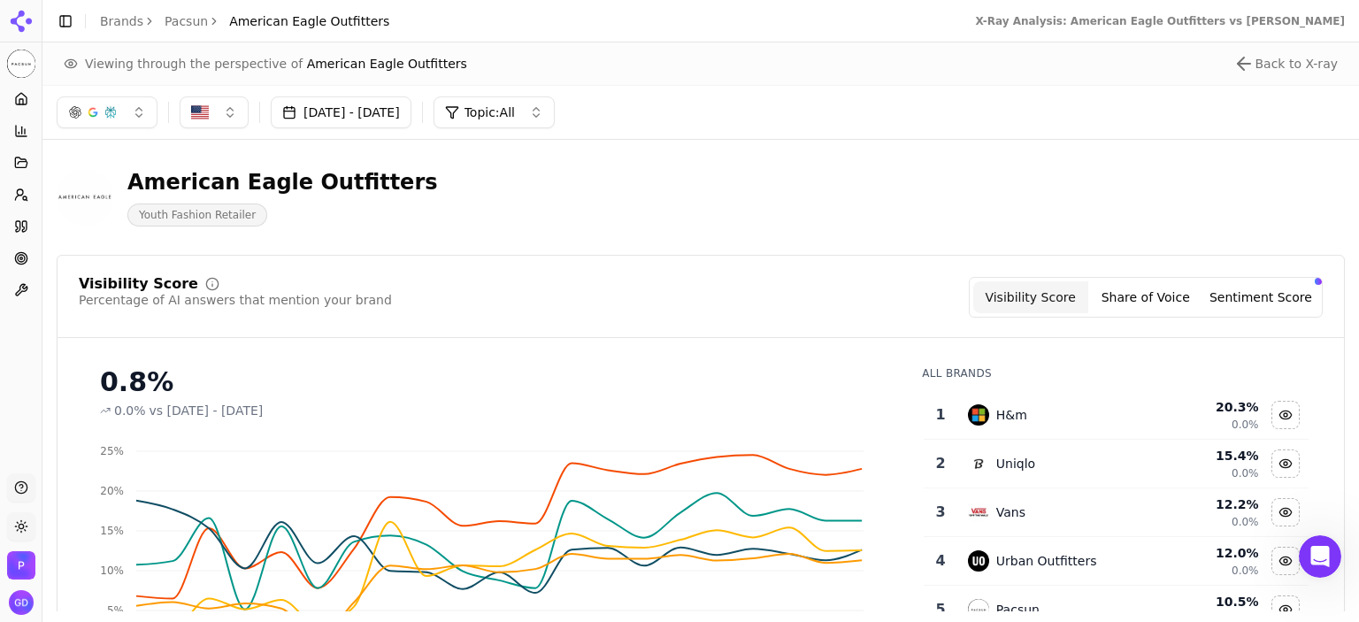
click at [77, 24] on button "Toggle Sidebar" at bounding box center [65, 21] width 25 height 25
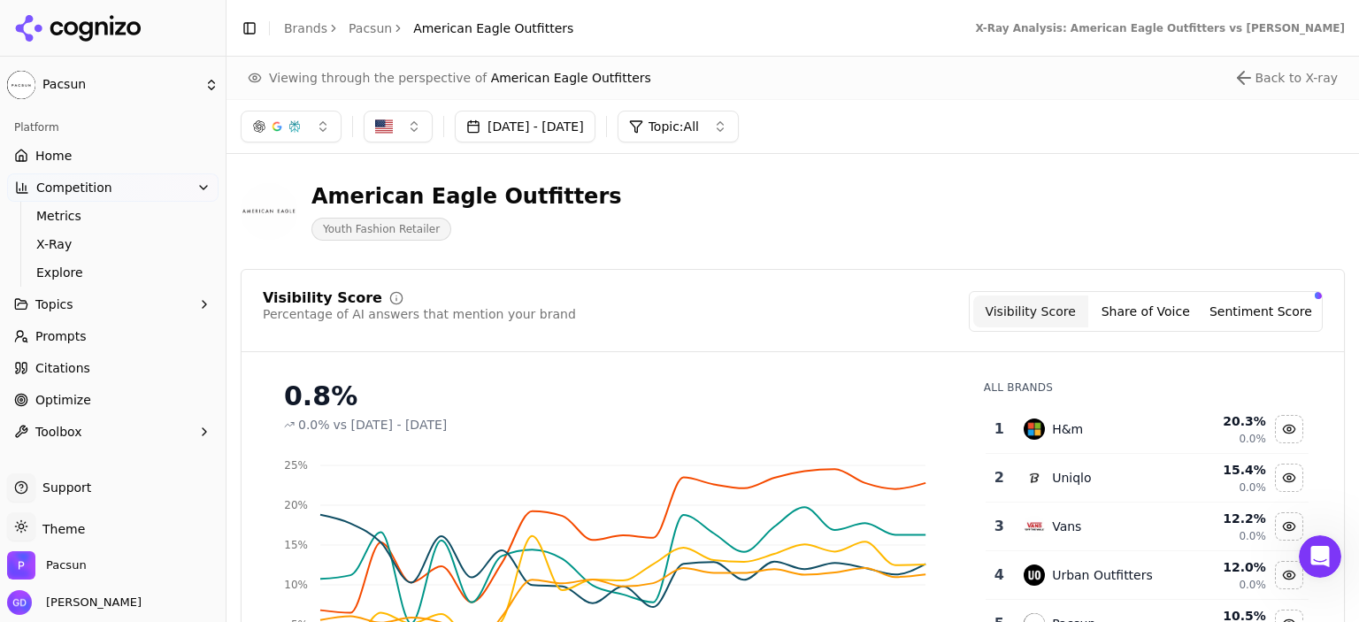
click at [109, 374] on link "Citations" at bounding box center [112, 368] width 211 height 28
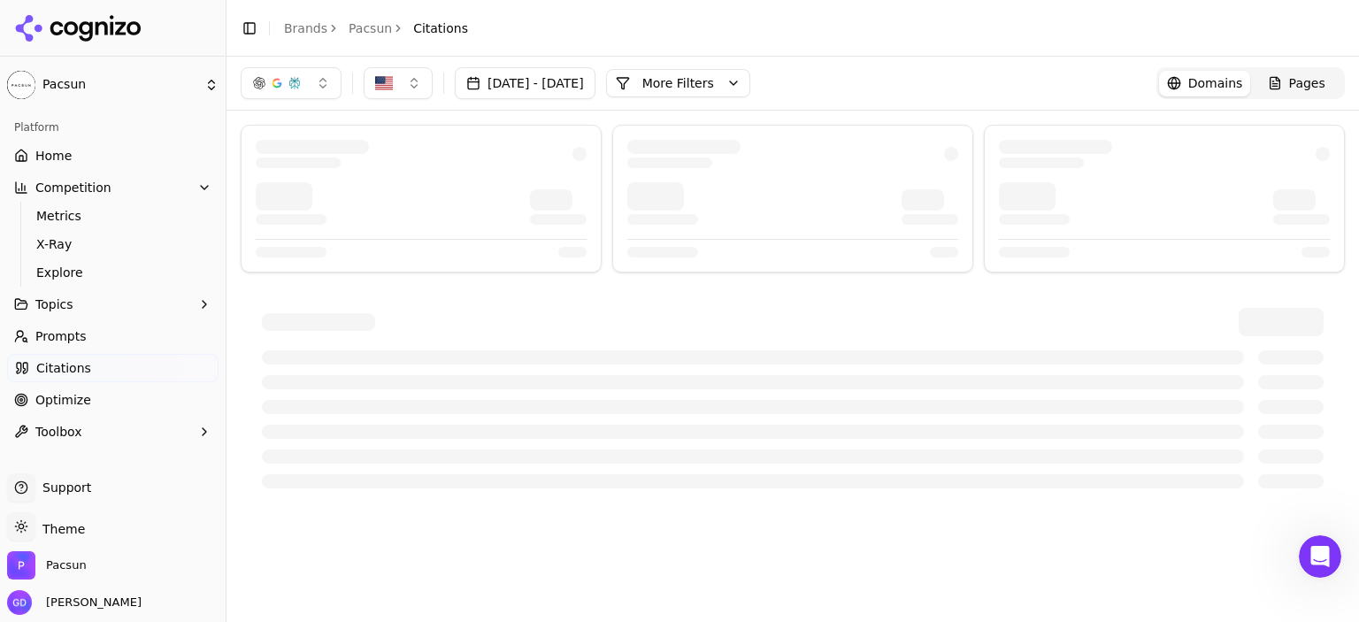
click at [1283, 81] on div "Pages" at bounding box center [1297, 83] width 58 height 18
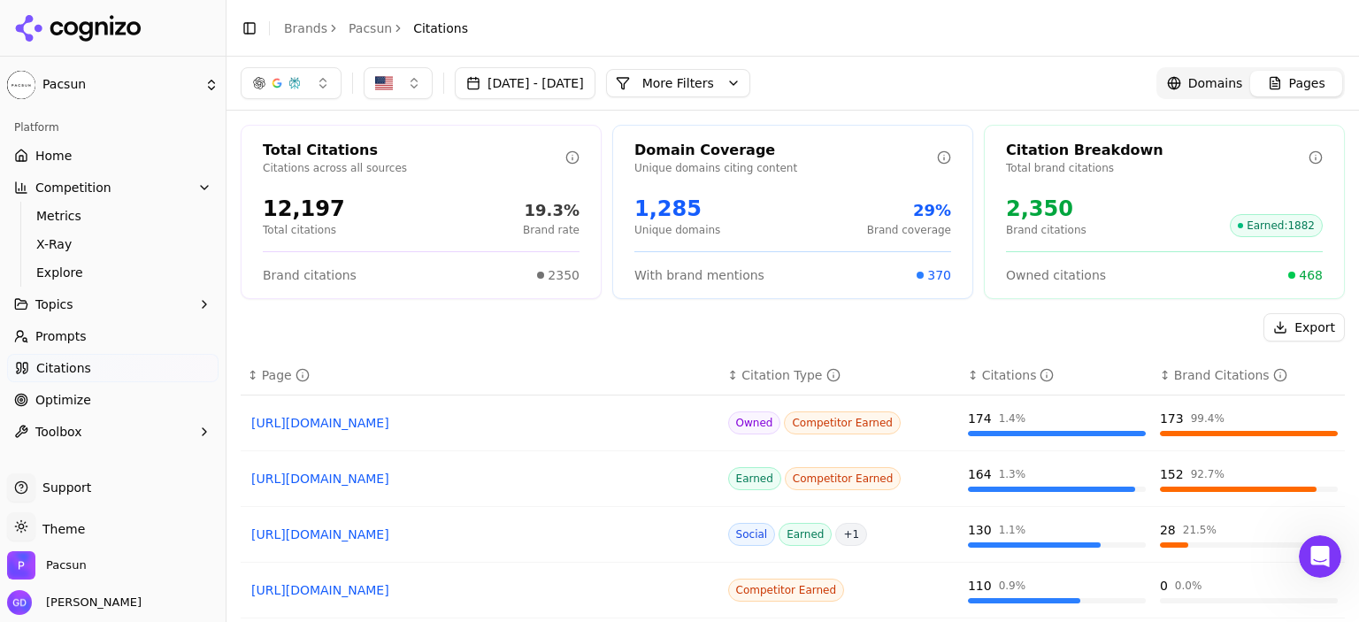
click at [1193, 85] on span "Domains" at bounding box center [1215, 83] width 55 height 18
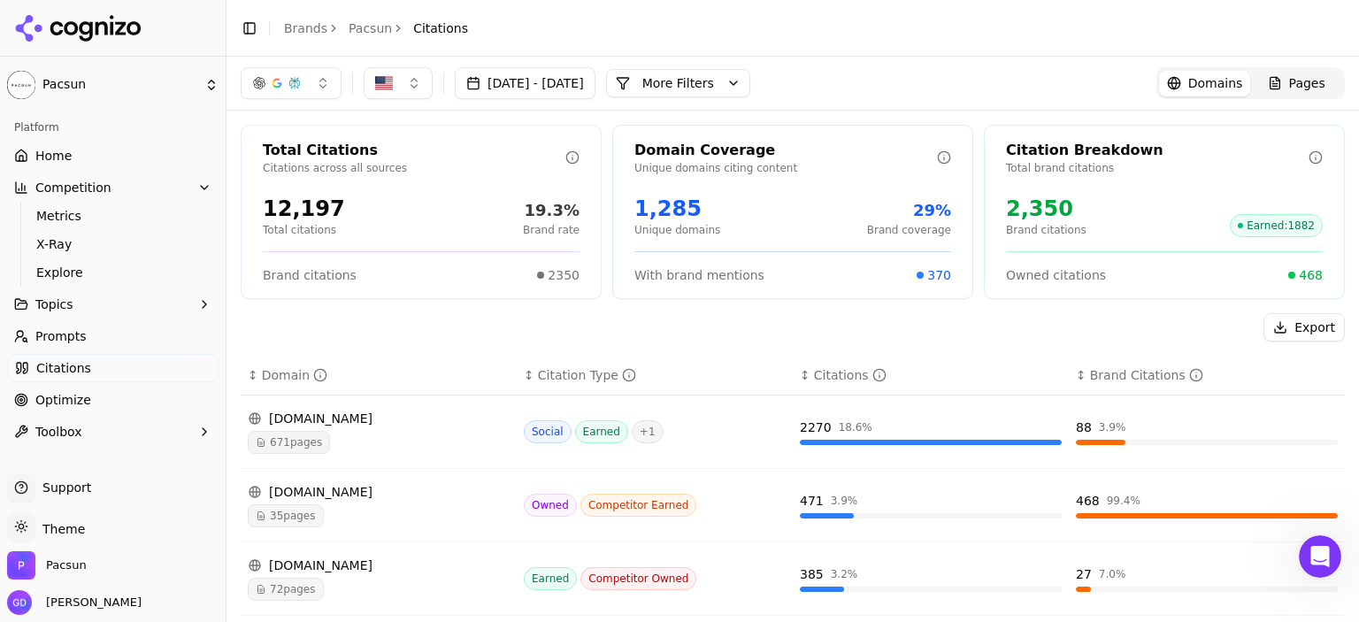
click at [1269, 74] on div "Pages" at bounding box center [1297, 83] width 58 height 18
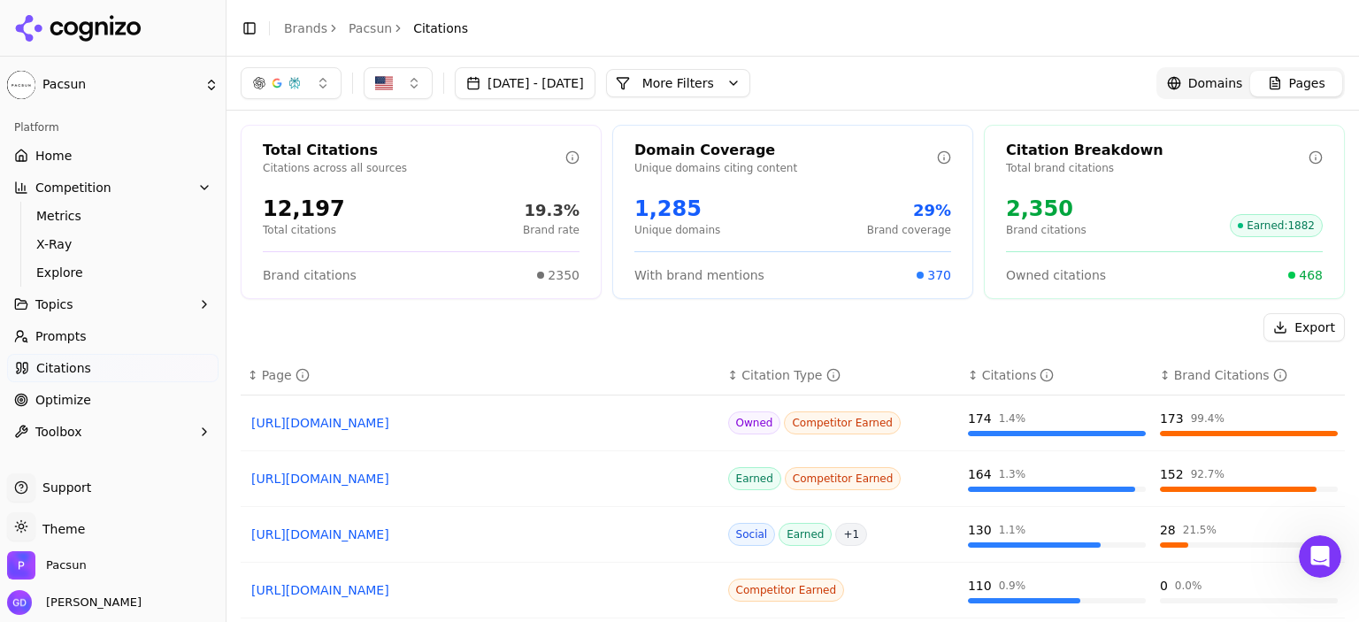
click at [1214, 75] on span "Domains" at bounding box center [1215, 83] width 55 height 18
